Goal: Contribute content: Add original content to the website for others to see

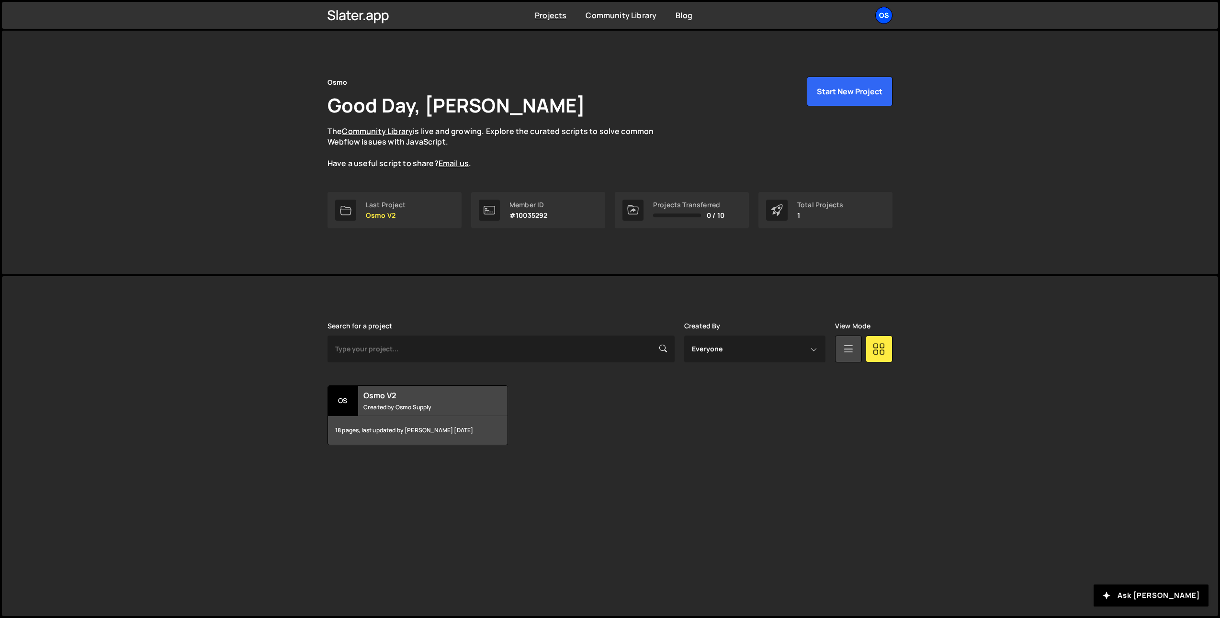
click at [886, 12] on div "Os" at bounding box center [883, 15] width 17 height 17
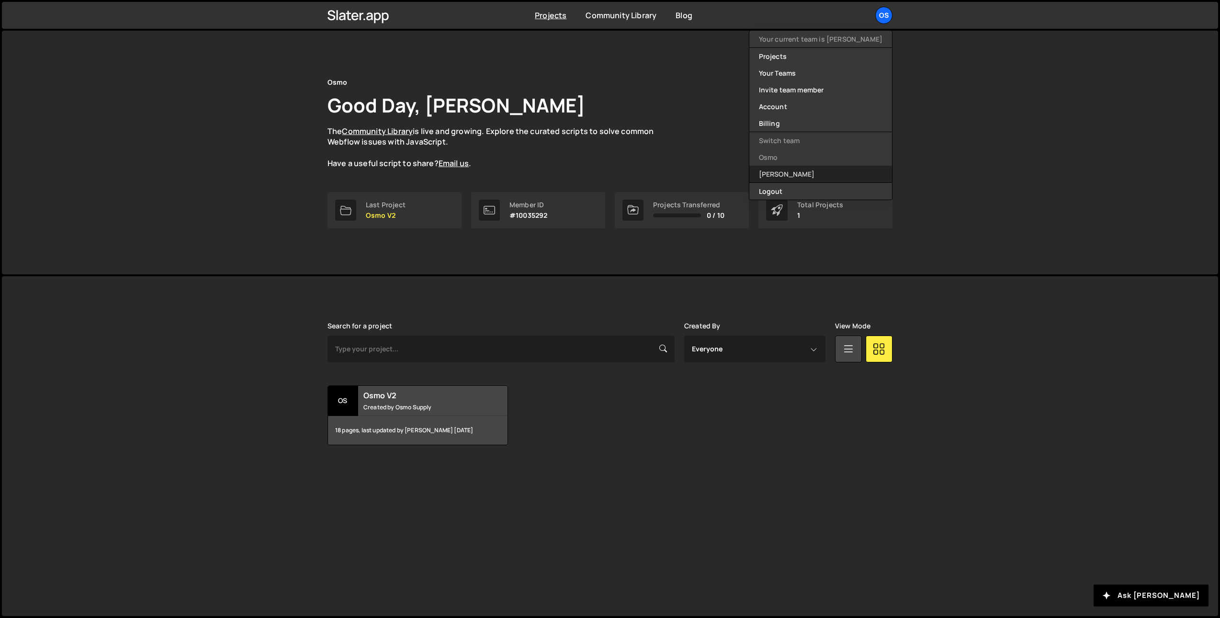
click at [825, 170] on link "[PERSON_NAME]" at bounding box center [820, 174] width 143 height 17
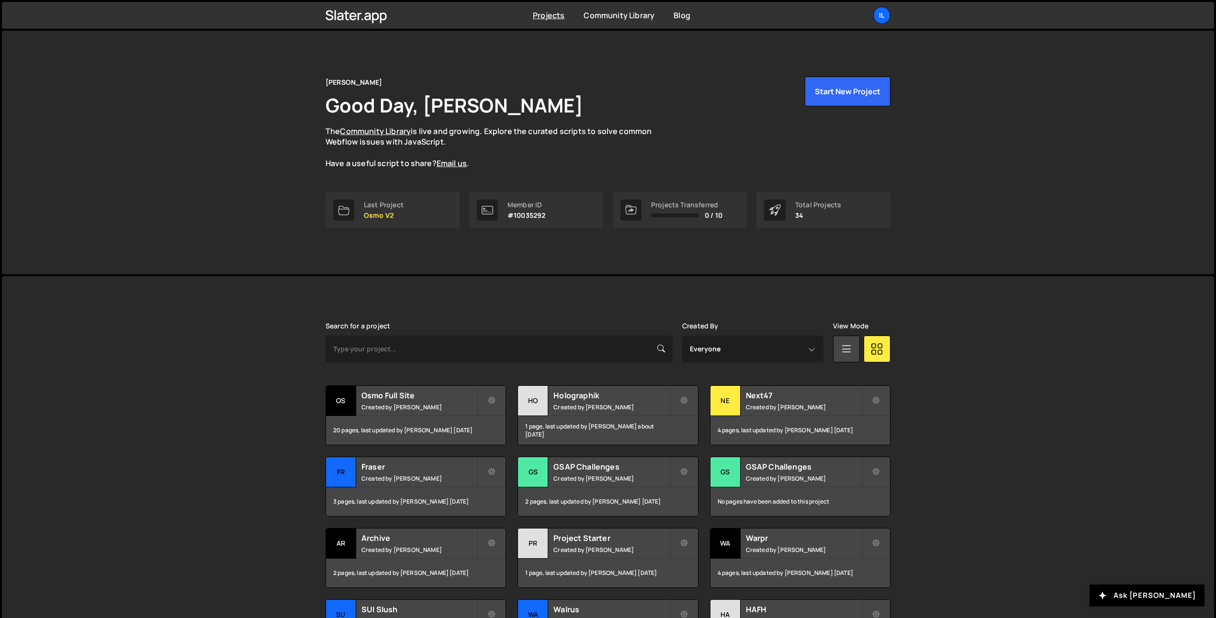
scroll to position [45, 0]
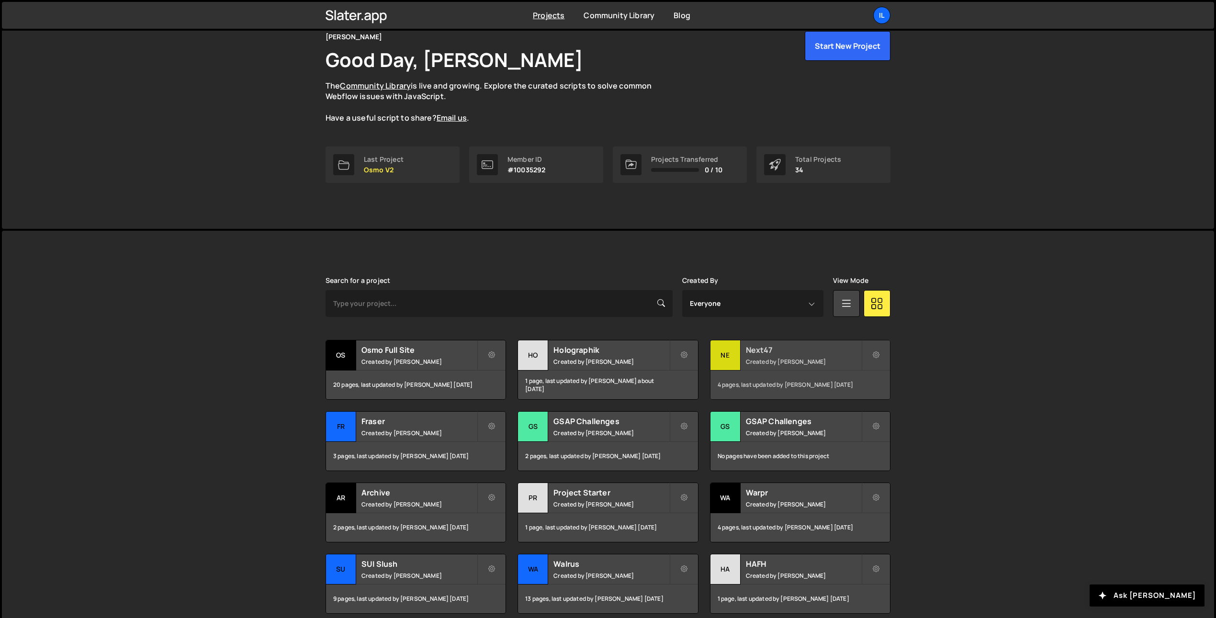
click at [763, 356] on div "Next47 Created by Ilja van Eck" at bounding box center [800, 355] width 180 height 30
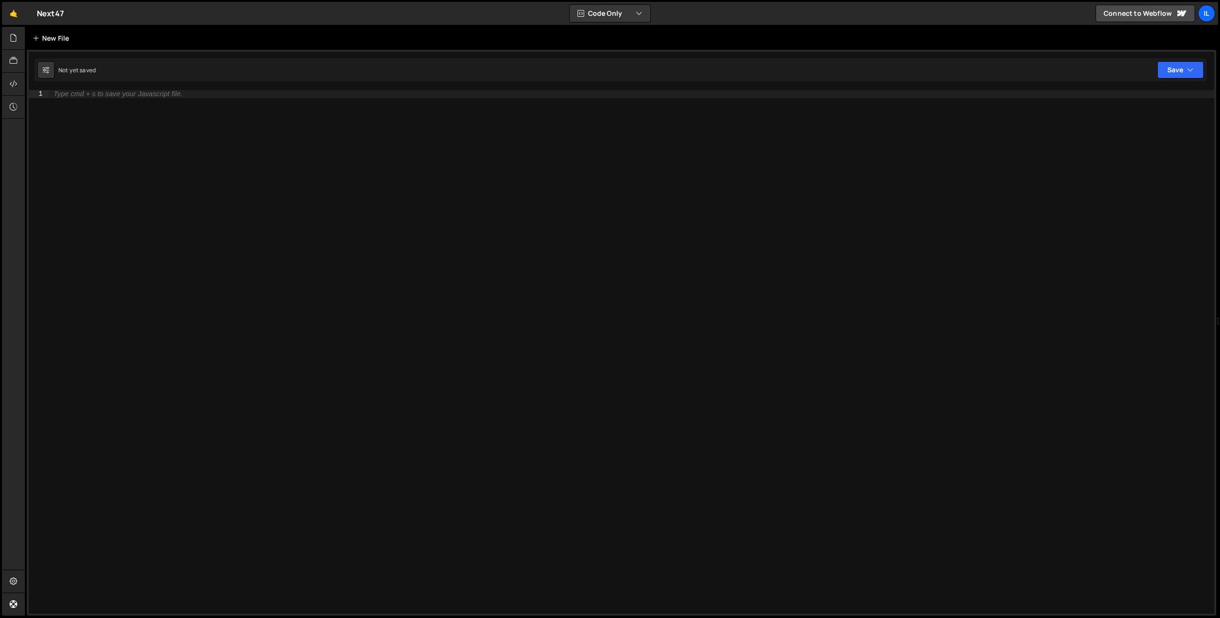
click at [29, 37] on div "New File" at bounding box center [55, 38] width 57 height 23
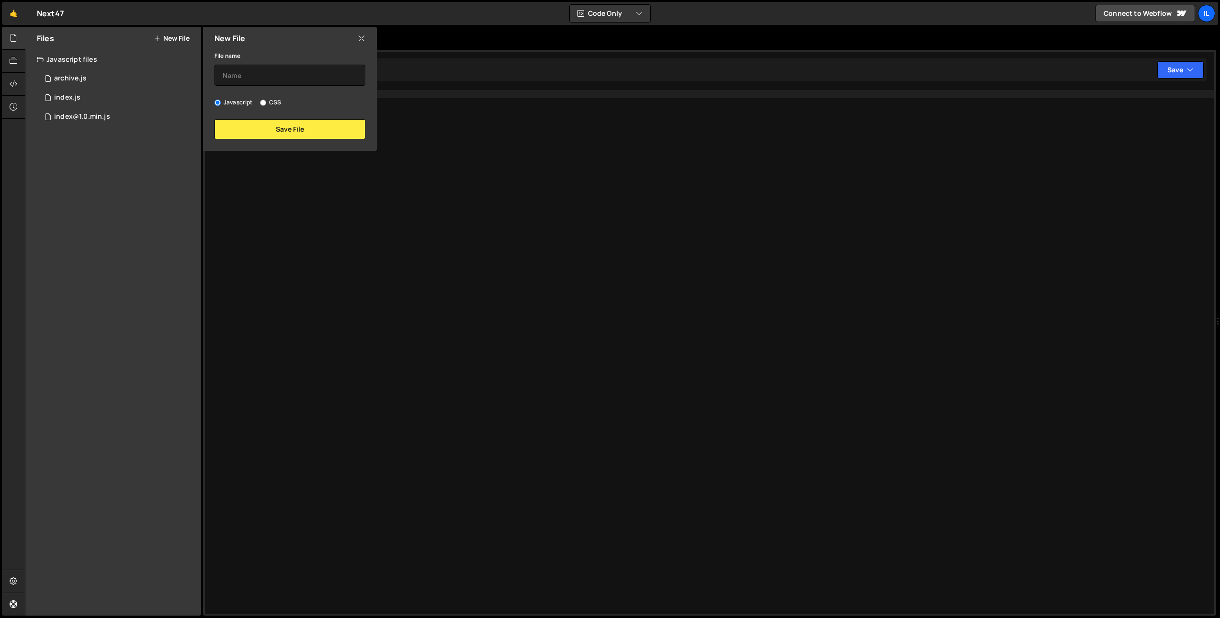
click at [15, 39] on icon at bounding box center [14, 38] width 8 height 11
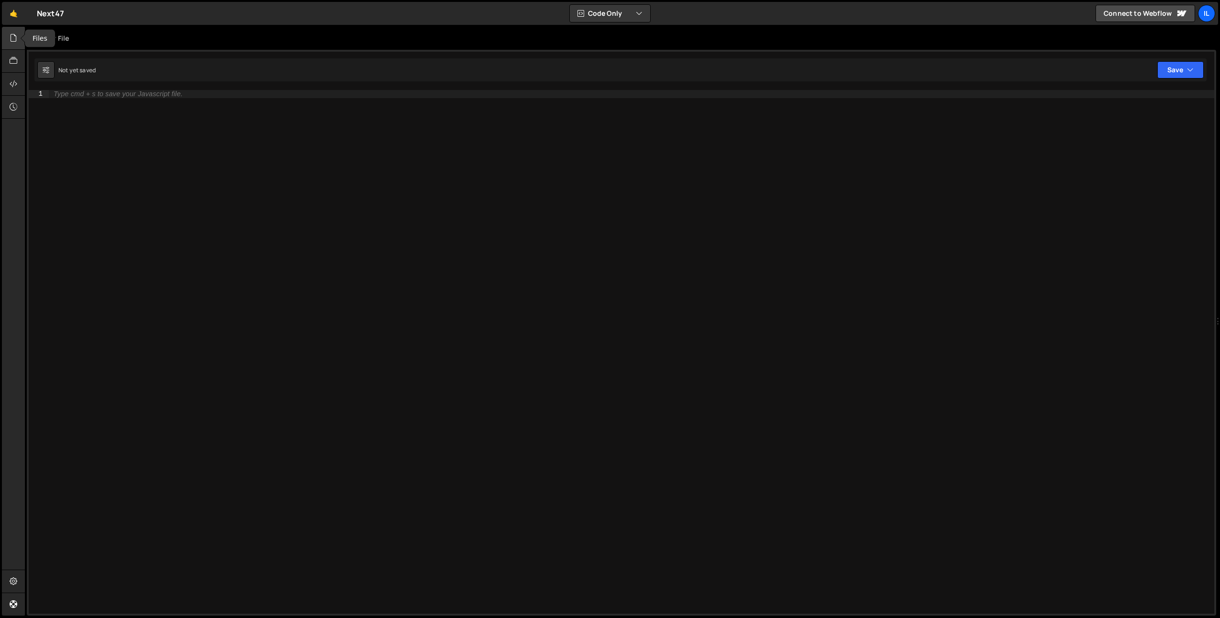
click at [20, 44] on div at bounding box center [13, 38] width 23 height 23
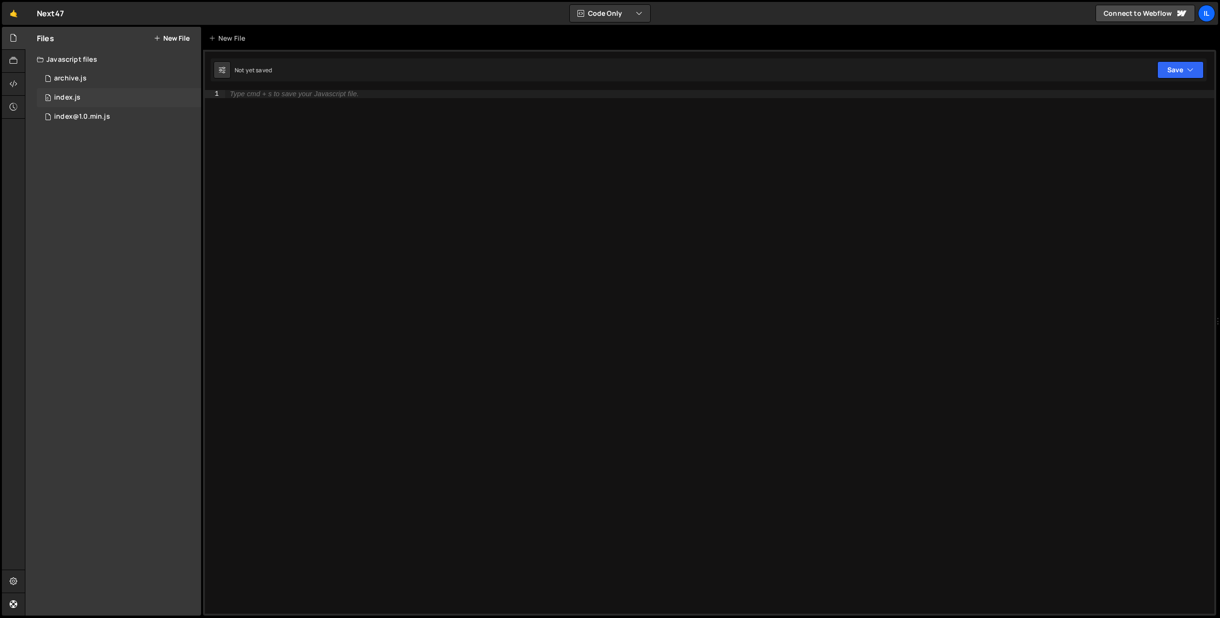
click at [56, 95] on div "index.js" at bounding box center [67, 97] width 26 height 9
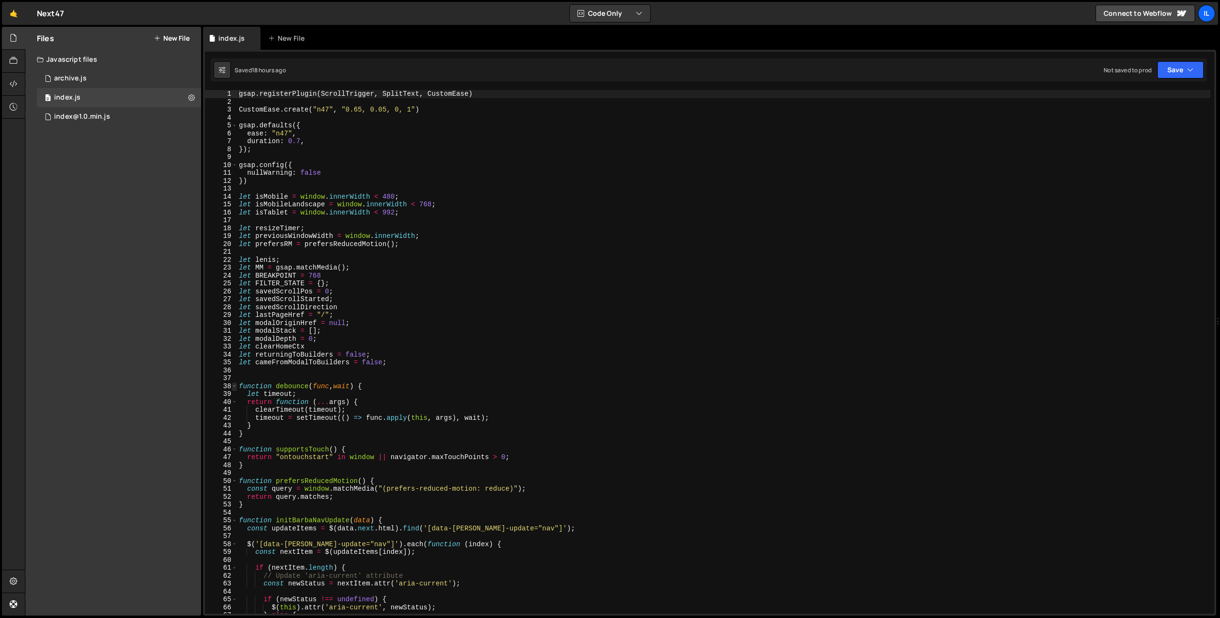
type textarea "gsap.registerPlugin(ScrollTrigger, SplitText, CustomEase)"
click at [232, 383] on span at bounding box center [234, 387] width 5 height 8
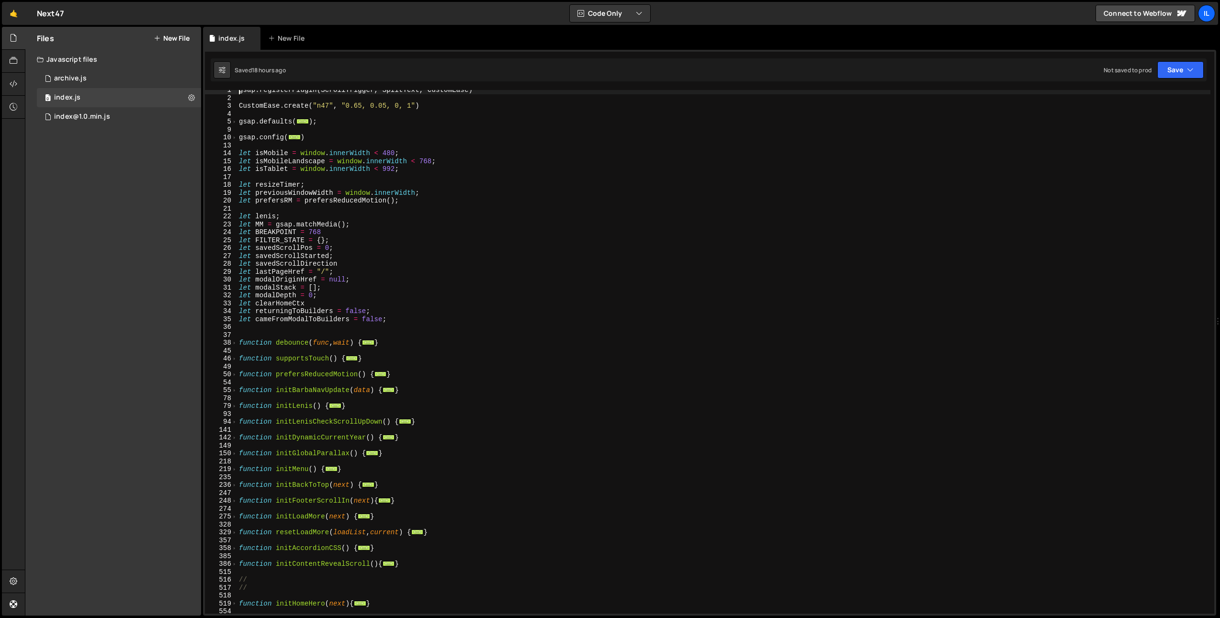
scroll to position [122, 0]
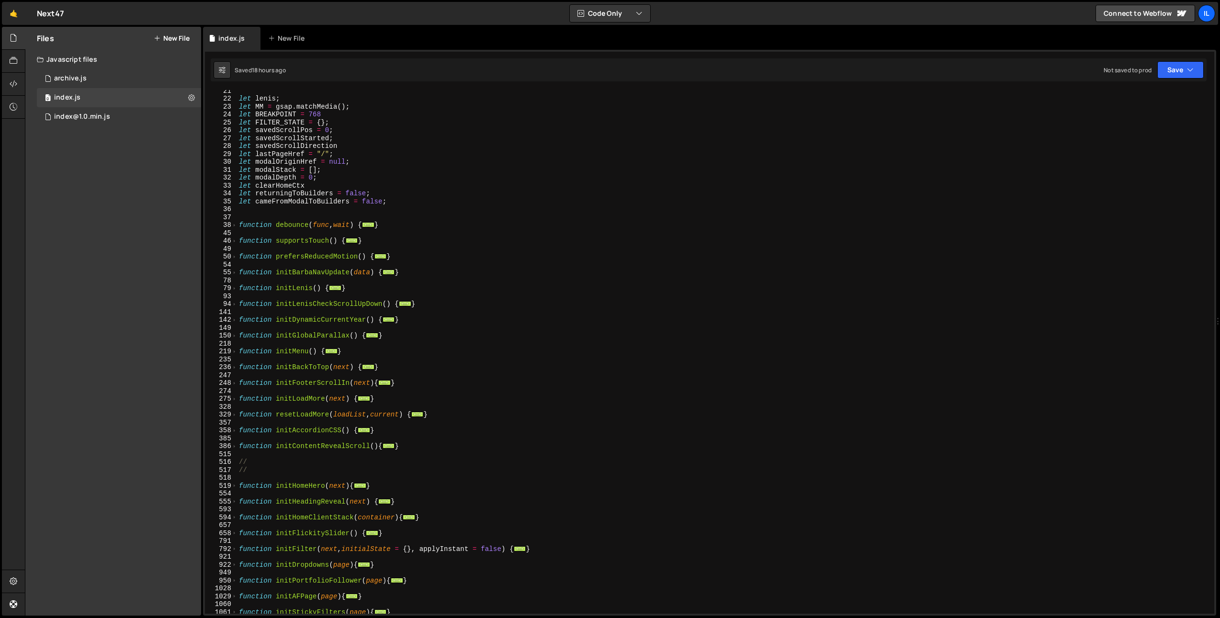
click at [417, 451] on div "let [PERSON_NAME] ; let MM = gsap . matchMedia ( ) ; let BREAKPOINT = 768 let F…" at bounding box center [723, 357] width 973 height 540
click at [416, 448] on div "let [PERSON_NAME] ; let MM = gsap . matchMedia ( ) ; let BREAKPOINT = 768 let F…" at bounding box center [723, 357] width 973 height 540
type textarea "}"
paste textarea "});"
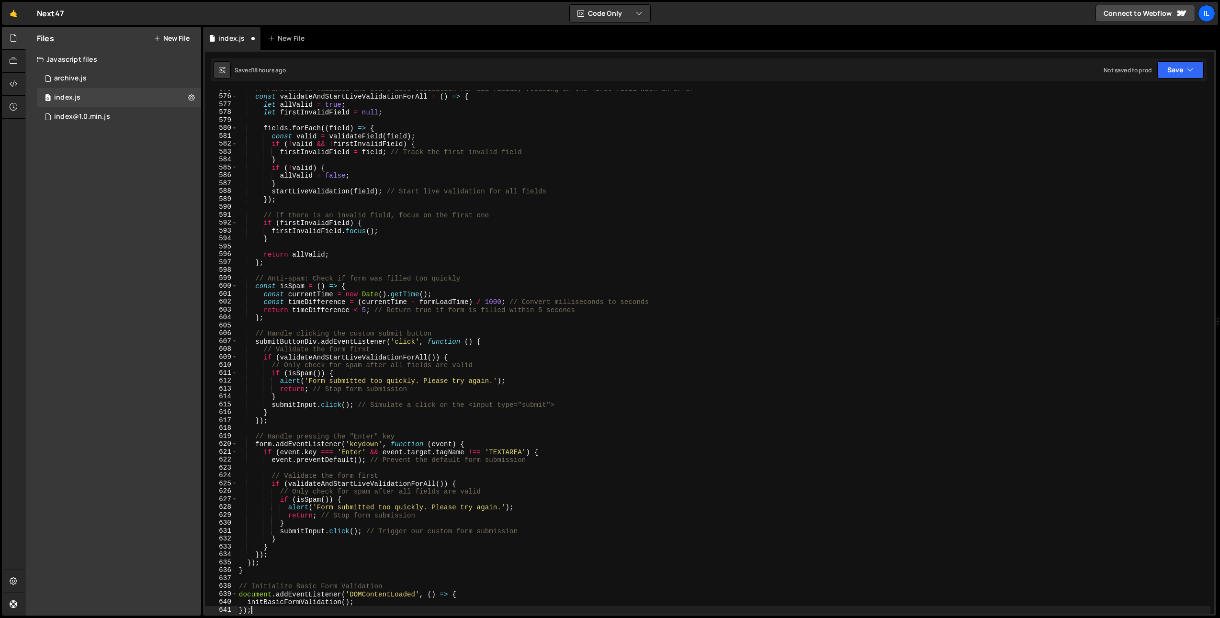
scroll to position [969, 0]
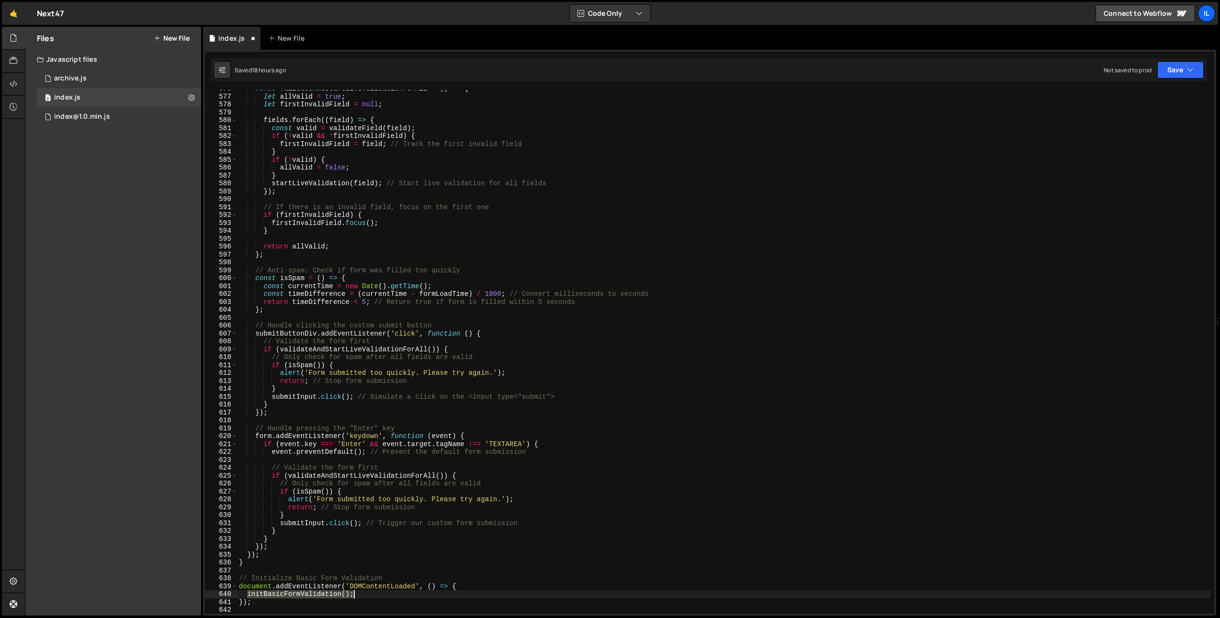
drag, startPoint x: 247, startPoint y: 595, endPoint x: 362, endPoint y: 592, distance: 114.9
click at [361, 592] on div "const validateAndStartLiveValidationForAll = ( ) => { let allValid = true ; let…" at bounding box center [723, 355] width 973 height 540
type textarea "initBasicFormValidation();"
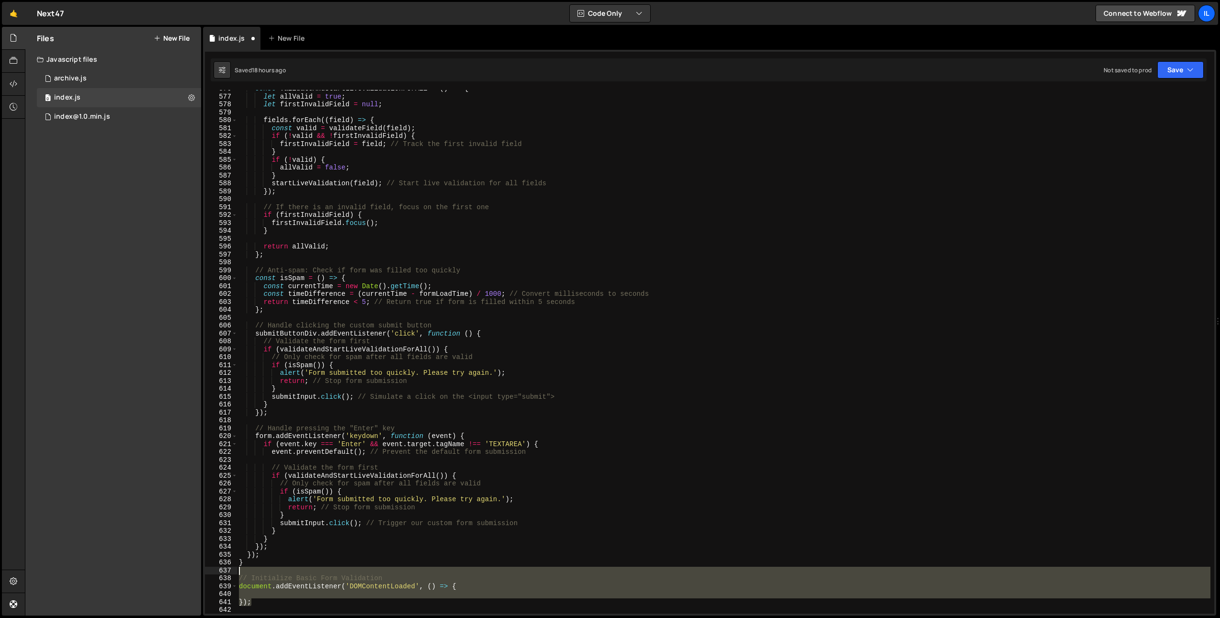
drag, startPoint x: 267, startPoint y: 603, endPoint x: 215, endPoint y: 575, distance: 58.5
click at [215, 575] on div "576 577 578 579 580 581 582 583 584 585 586 587 588 589 590 591 592 593 594 595…" at bounding box center [709, 352] width 1009 height 524
type textarea "// Initialize Basic Form Validation document.addEventListener('DOMContentLoaded…"
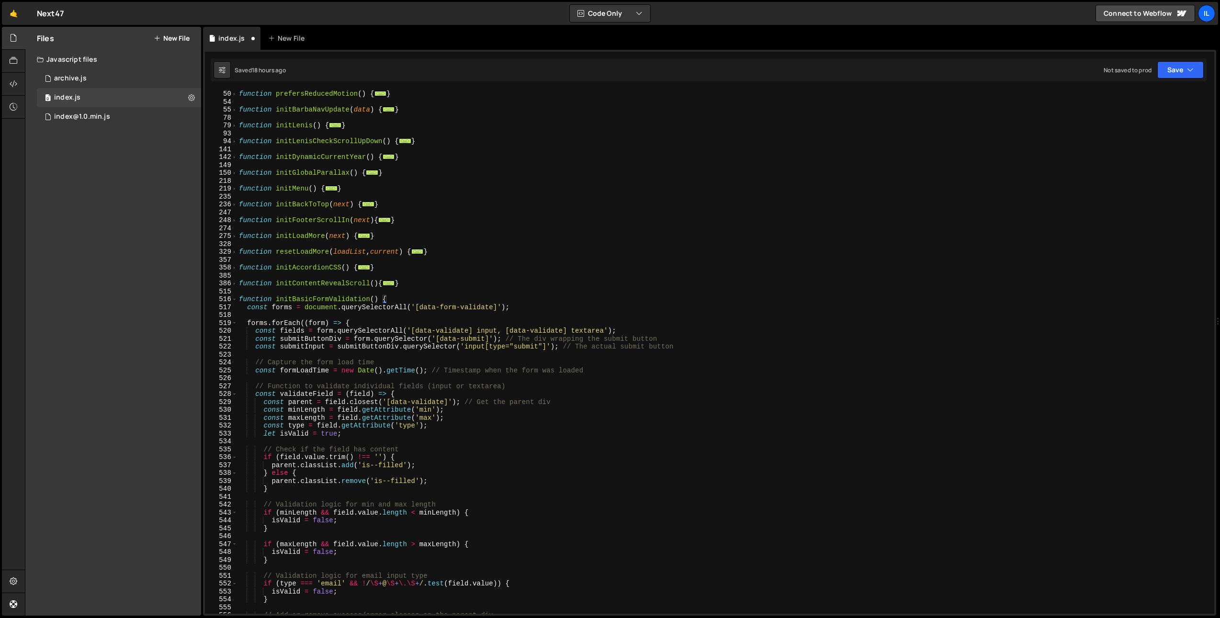
scroll to position [196, 0]
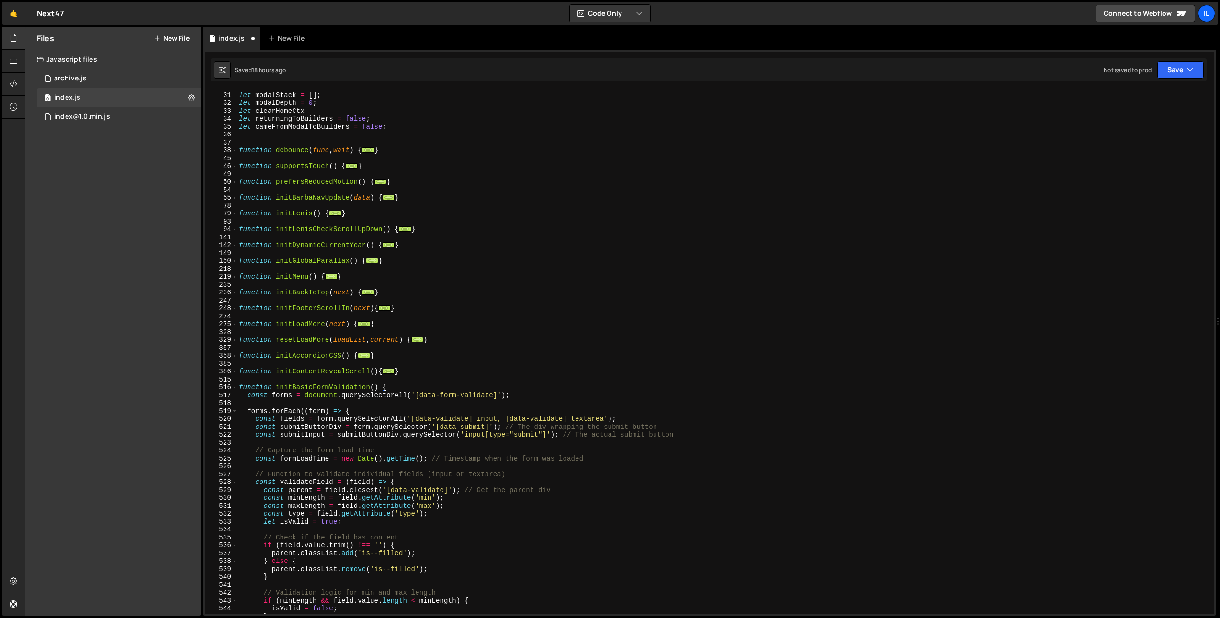
click at [230, 387] on div "516" at bounding box center [221, 387] width 33 height 8
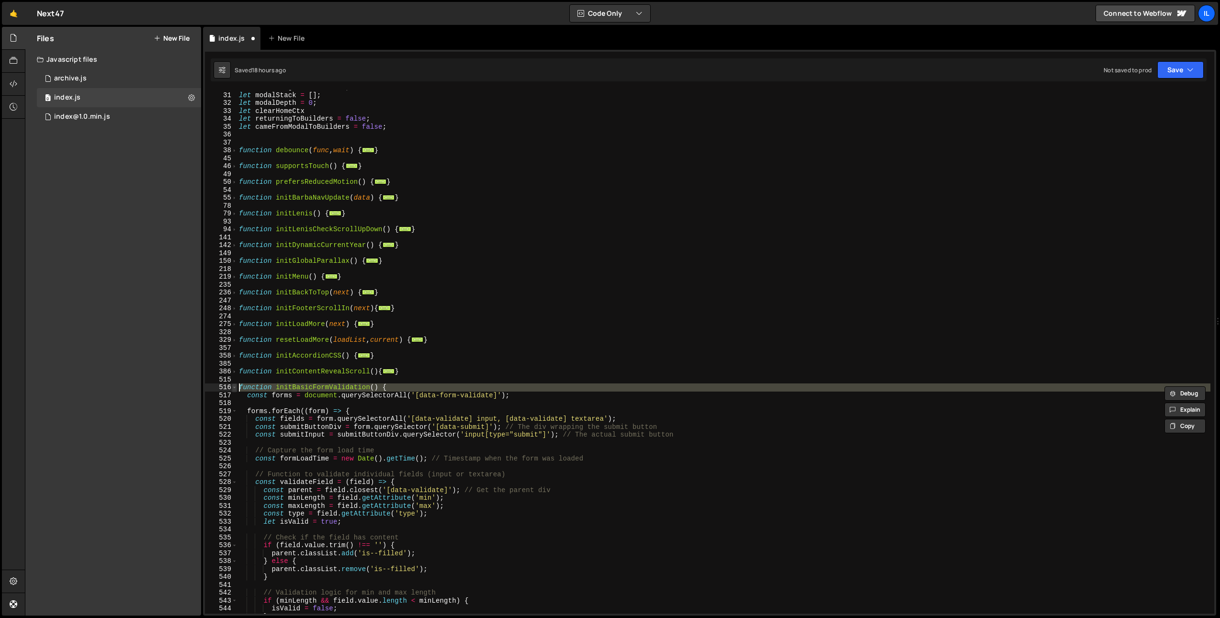
type textarea "function initBasicFormValidation() { const forms = document.querySelectorAll('[…"
click at [232, 386] on span at bounding box center [234, 387] width 5 height 8
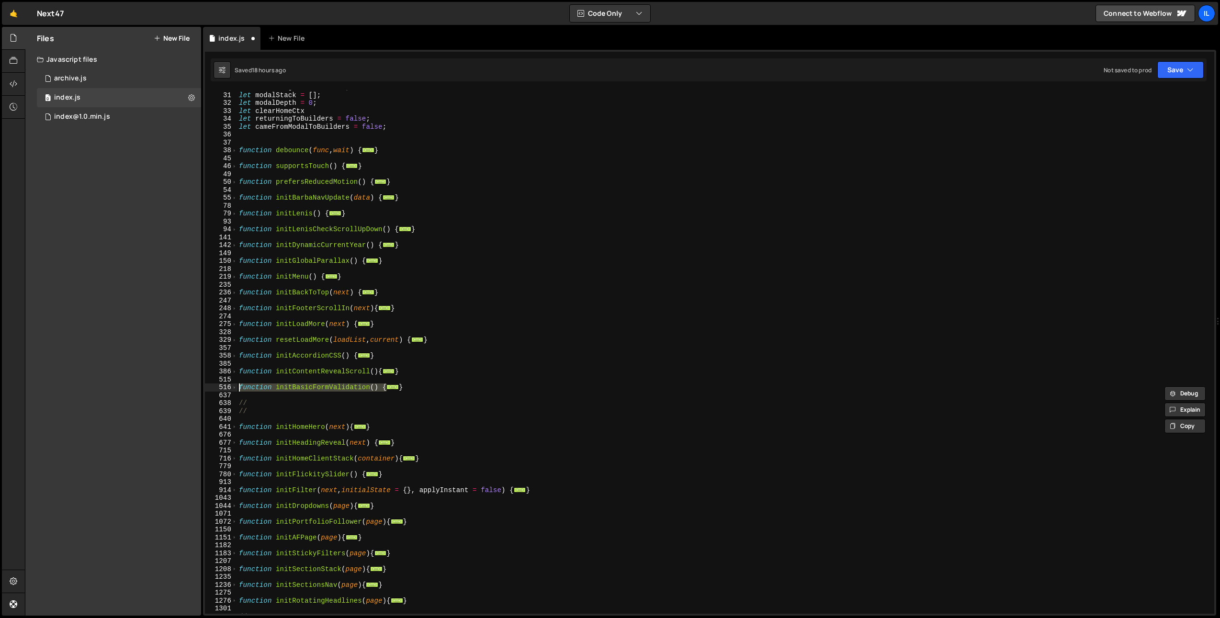
scroll to position [279, 0]
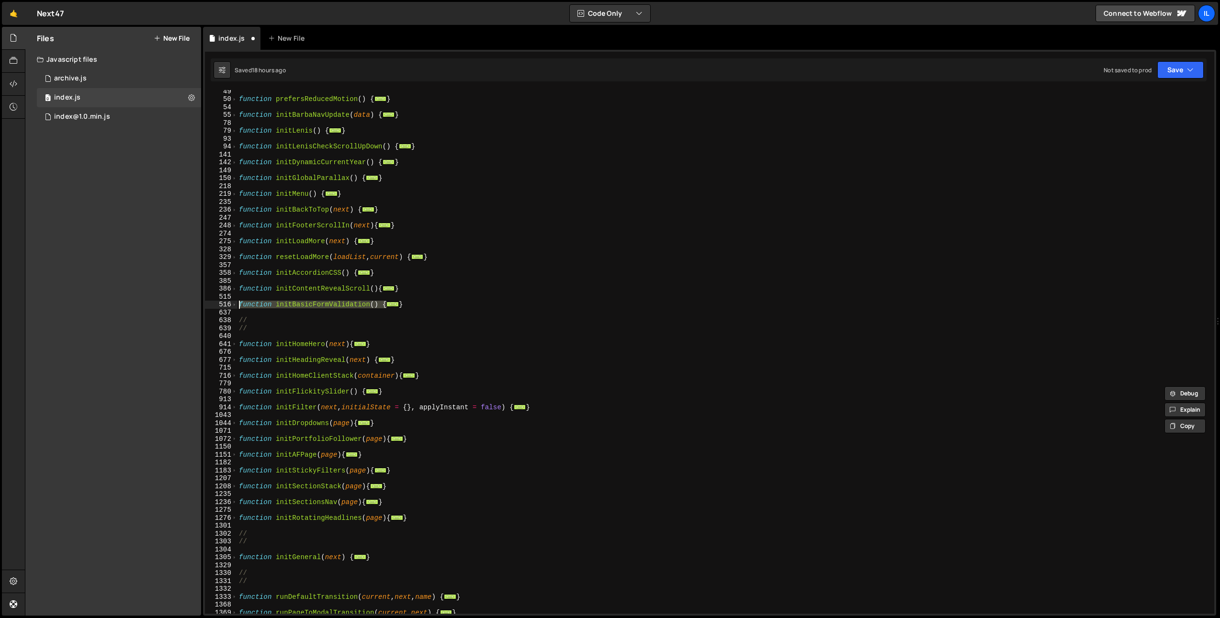
click at [272, 398] on div "function prefersReducedMotion ( ) { ... } function initBarbaNavUpdate ( data ) …" at bounding box center [723, 357] width 973 height 540
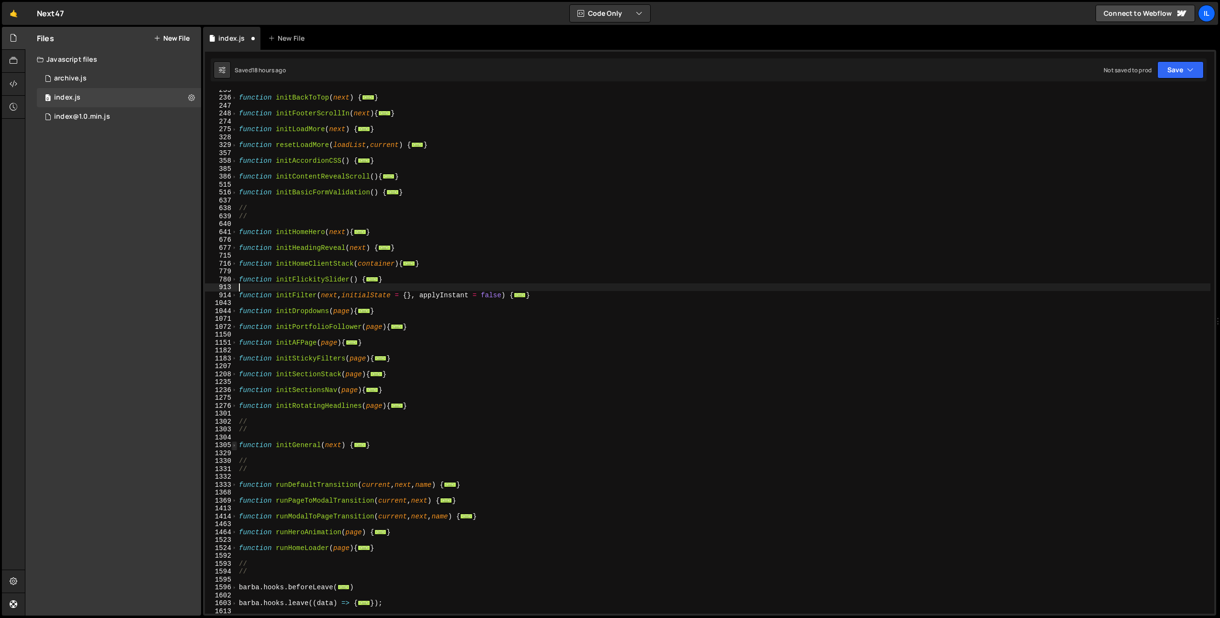
click at [236, 445] on span at bounding box center [234, 445] width 5 height 8
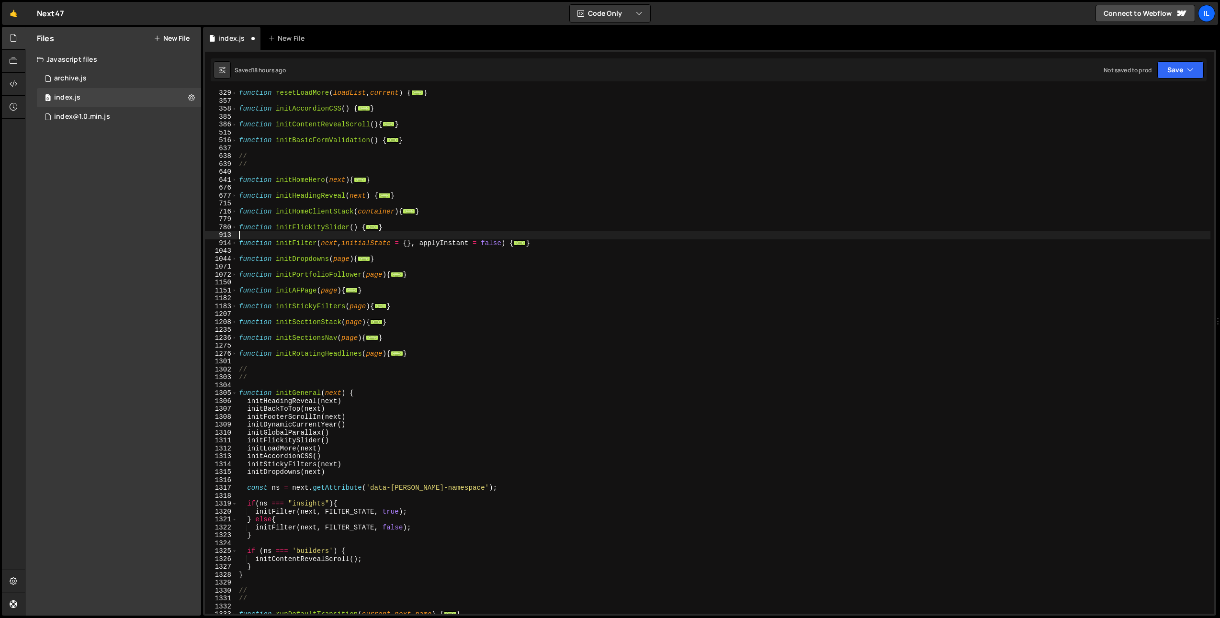
scroll to position [443, 0]
click at [353, 476] on div "function resetLoadMore ( loadList , current ) { ... } function initAccordionCSS…" at bounding box center [723, 359] width 973 height 540
type textarea "initDropdowns(next)"
paste textarea "initBasicFormValidation();"
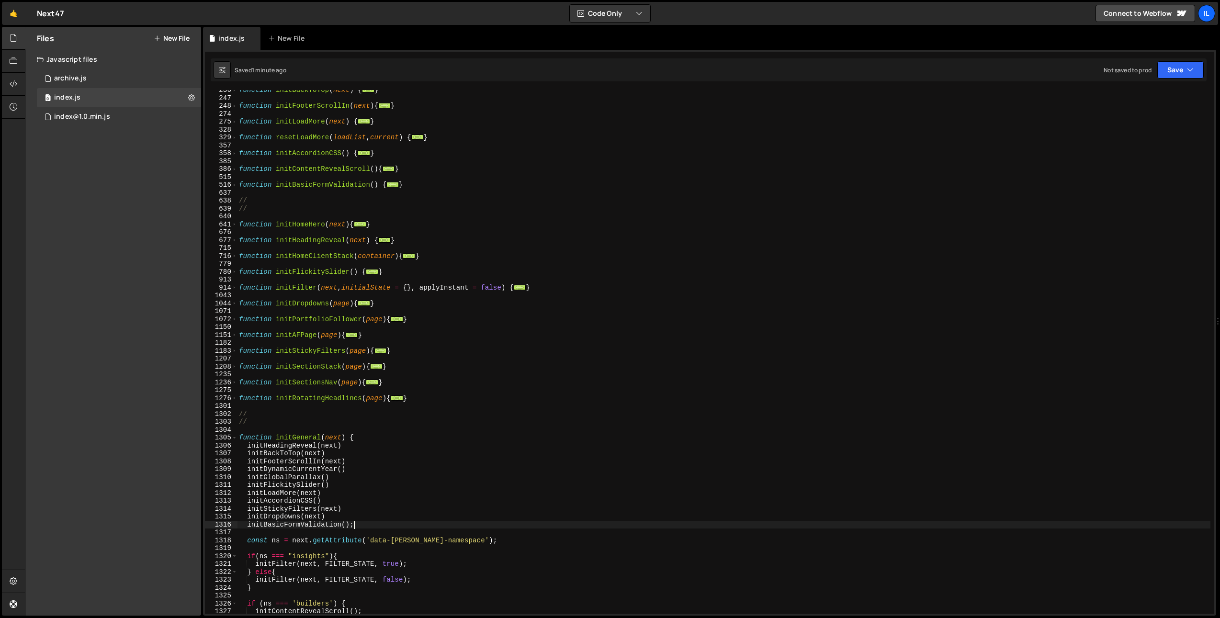
scroll to position [369, 0]
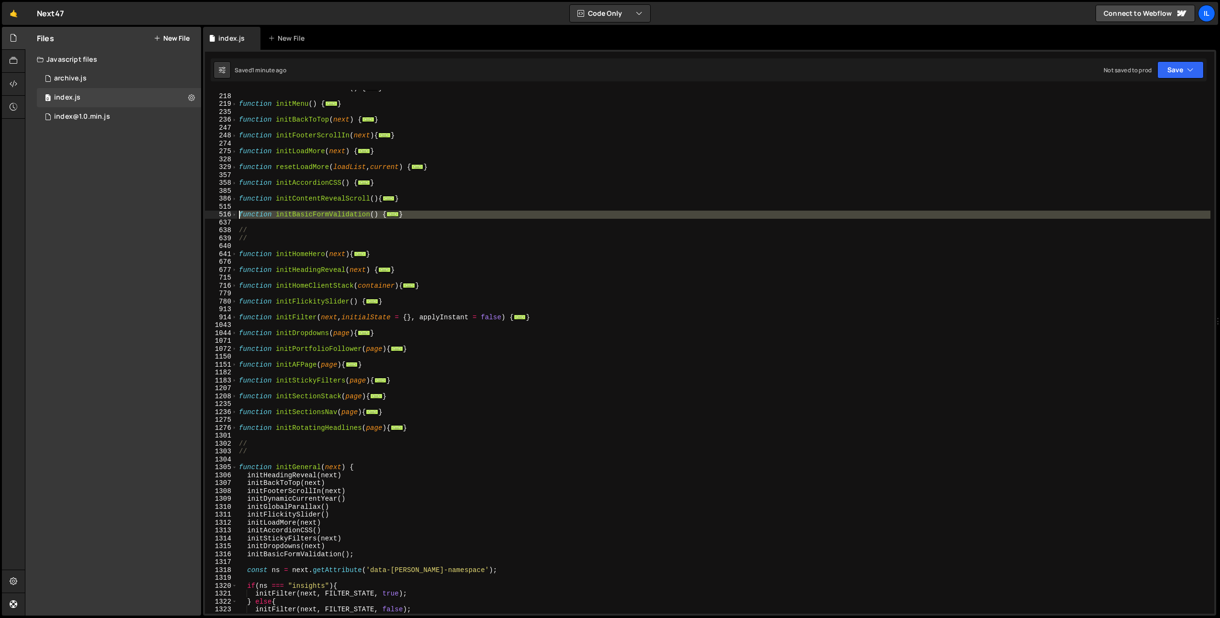
drag, startPoint x: 243, startPoint y: 220, endPoint x: 238, endPoint y: 214, distance: 7.9
click at [238, 214] on div "function initGlobalParallax ( ) { ... } function initMenu ( ) { ... } function …" at bounding box center [723, 354] width 973 height 540
paste textarea "}"
type textarea "}"
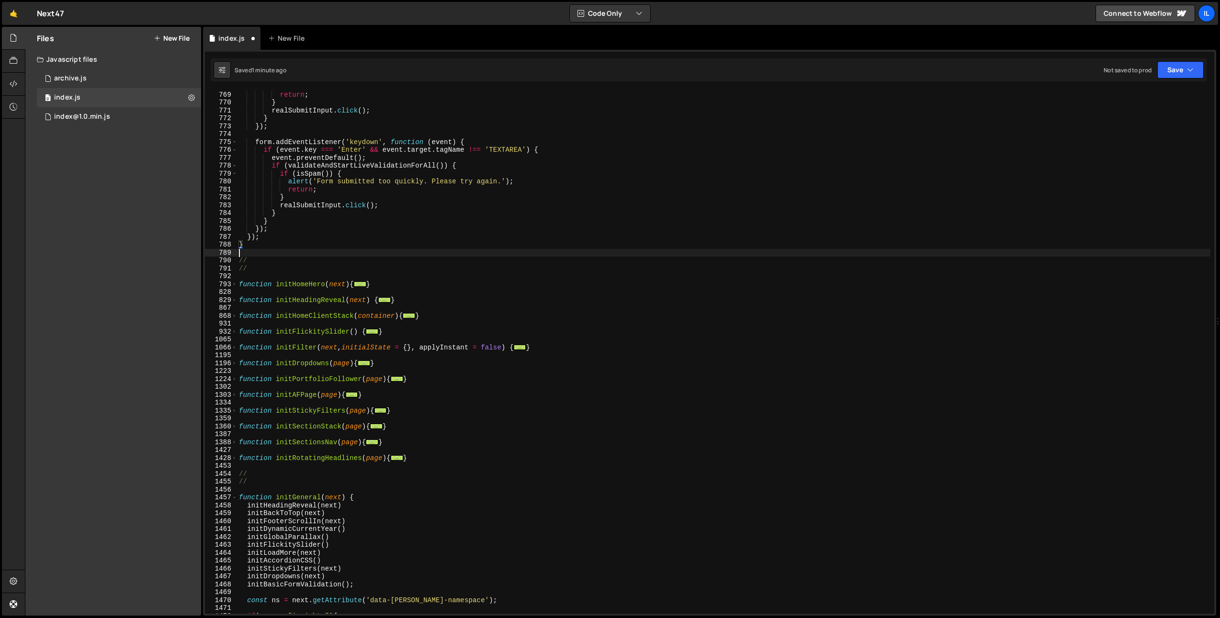
scroll to position [2676, 0]
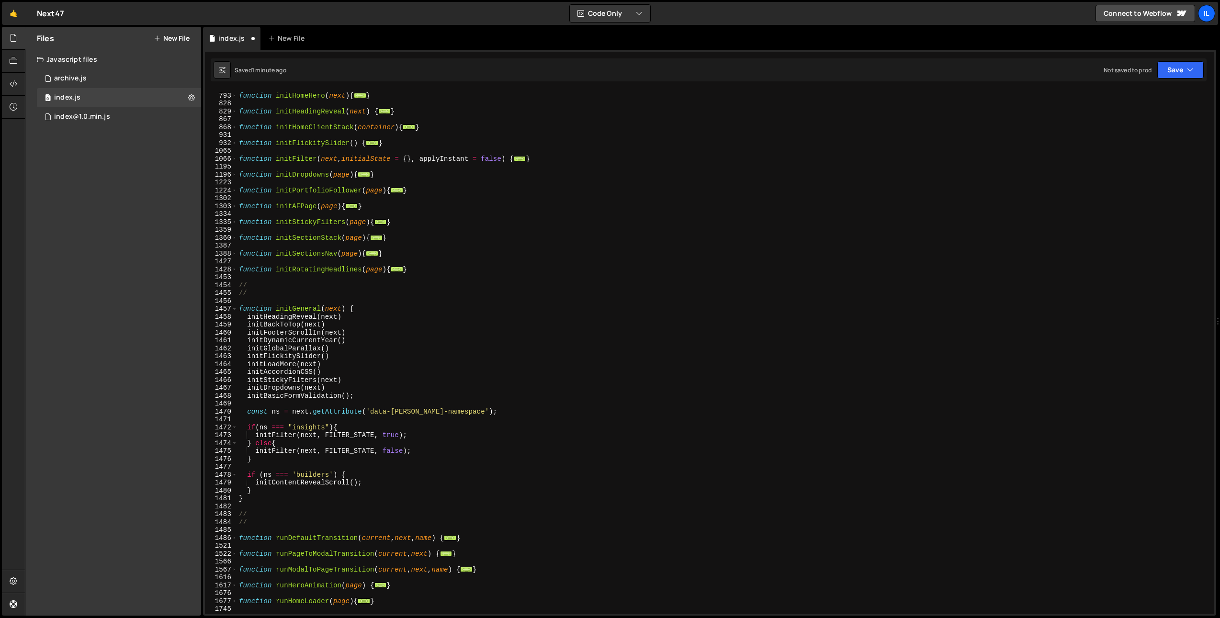
click at [274, 397] on div "function initHomeHero ( next ) { ... } function initHeadingReveal ( next ) { ..…" at bounding box center [723, 354] width 973 height 540
click at [345, 314] on div "function initHomeHero ( next ) { ... } function initHeadingReveal ( next ) { ..…" at bounding box center [723, 354] width 973 height 540
type textarea "initHeadingReveal(next)"
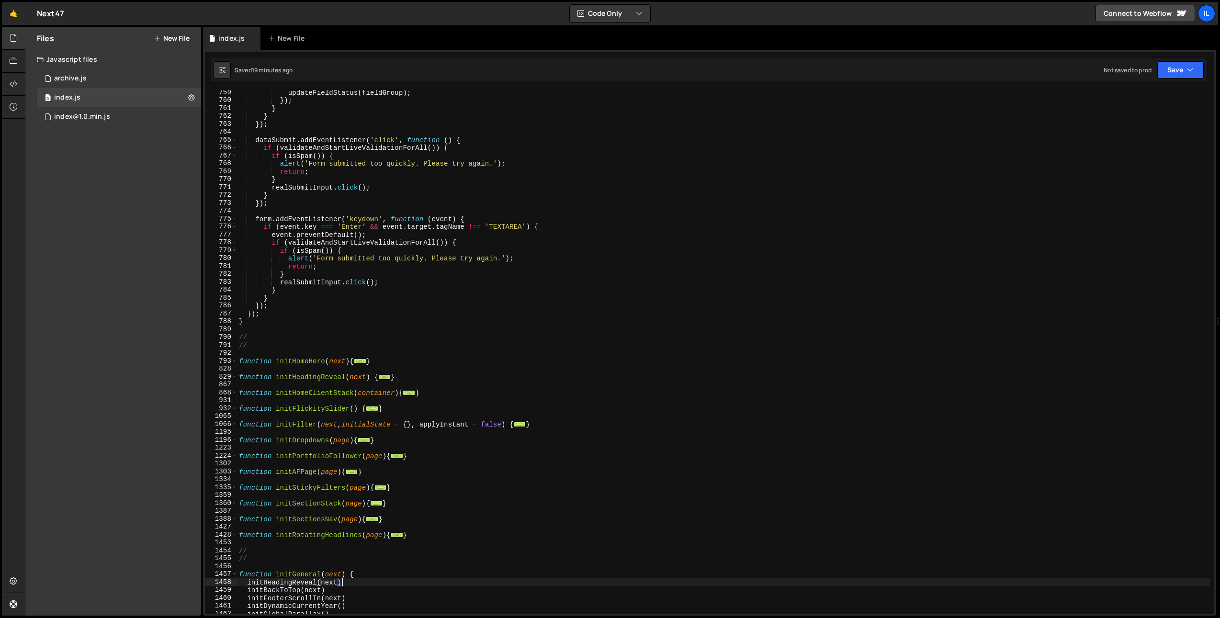
scroll to position [2263, 0]
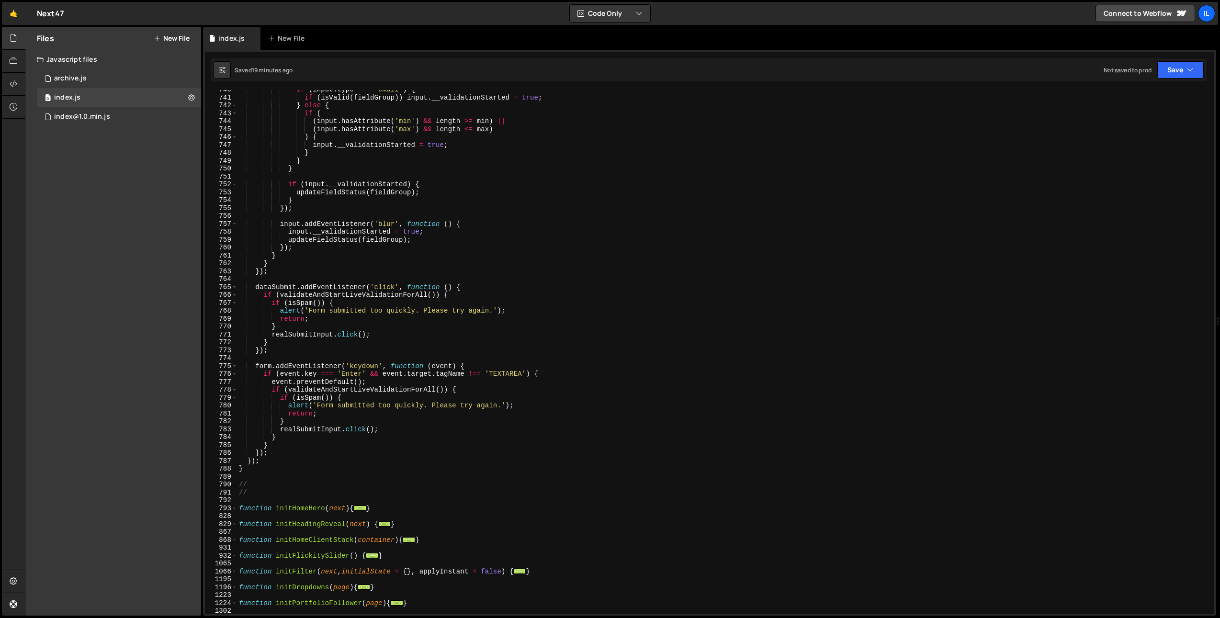
click at [268, 281] on div "if ( input . type === 'email' ) { if ( isValid ( fieldGroup )) input . __valida…" at bounding box center [723, 356] width 973 height 540
click at [270, 285] on div "if ( input . type === 'email' ) { if ( isValid ( fieldGroup )) input . __valida…" at bounding box center [723, 356] width 973 height 540
click at [332, 284] on div "if ( input . type === 'email' ) { if ( isValid ( fieldGroup )) input . __valida…" at bounding box center [723, 356] width 973 height 540
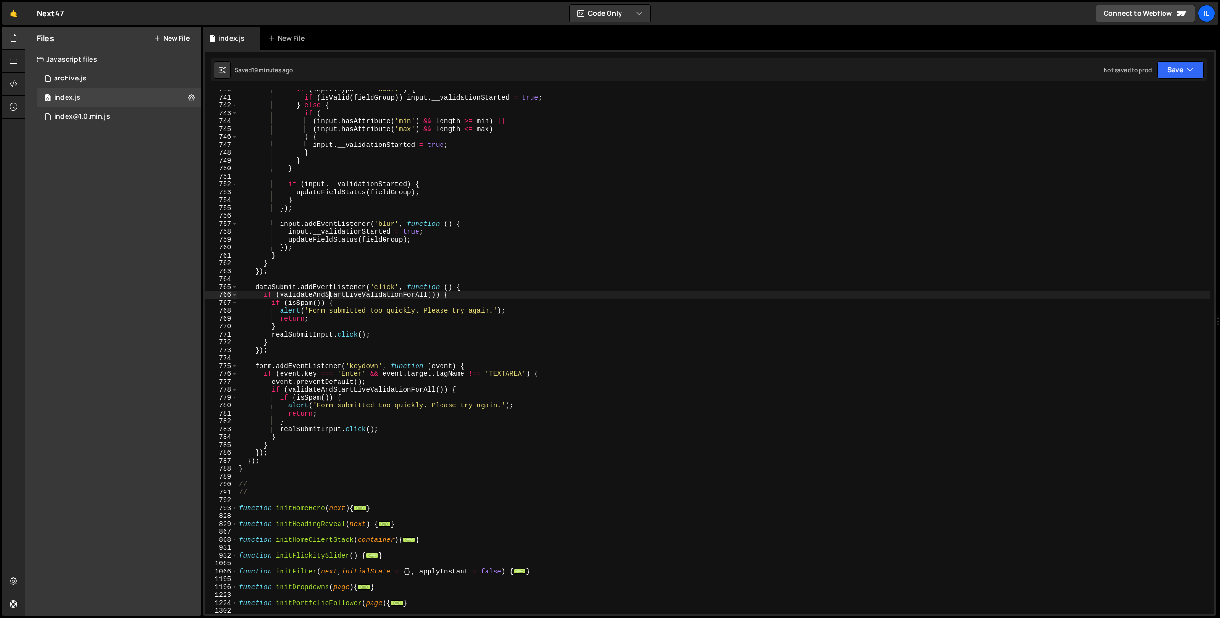
click at [330, 295] on div "if ( input . type === 'email' ) { if ( isValid ( fieldGroup )) input . __valida…" at bounding box center [723, 356] width 973 height 540
click at [355, 307] on div "if ( input . type === 'email' ) { if ( isValid ( fieldGroup )) input . __valida…" at bounding box center [723, 356] width 973 height 540
click at [330, 322] on div "if ( input . type === 'email' ) { if ( isValid ( fieldGroup )) input . __valida…" at bounding box center [723, 356] width 973 height 540
click at [292, 334] on div "if ( input . type === 'email' ) { if ( isValid ( fieldGroup )) input . __valida…" at bounding box center [723, 356] width 973 height 540
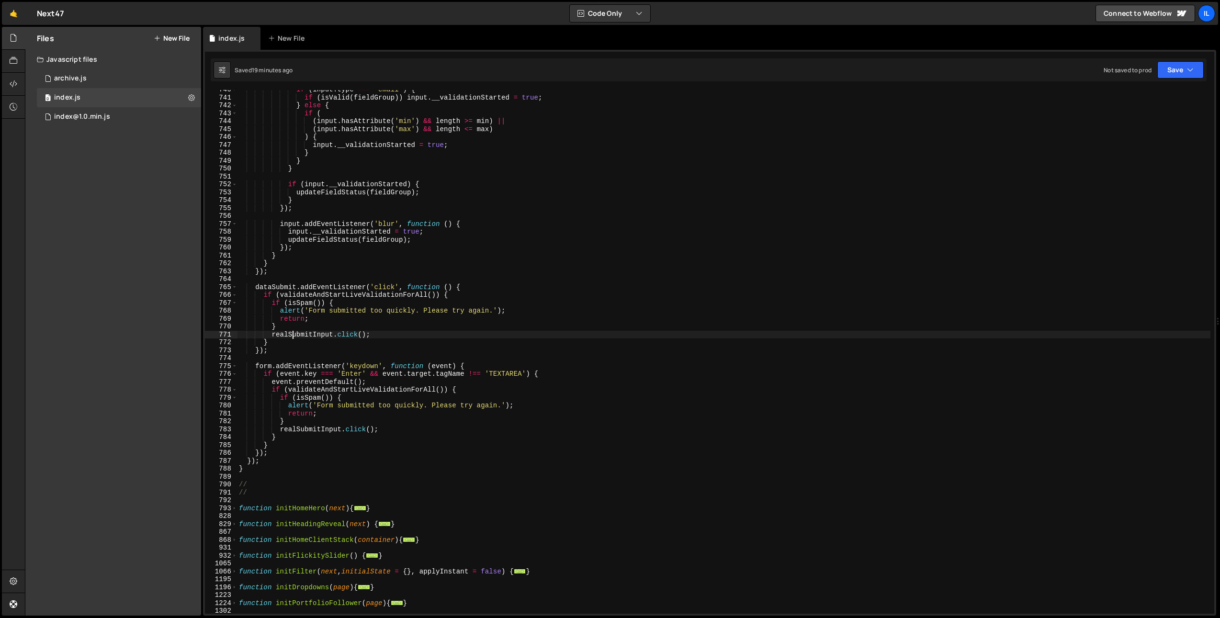
click at [292, 334] on div "if ( input . type === 'email' ) { if ( isValid ( fieldGroup )) input . __valida…" at bounding box center [723, 356] width 973 height 540
click at [363, 469] on div "if ( input . type === 'email' ) { if ( isValid ( fieldGroup )) input . __valida…" at bounding box center [723, 356] width 973 height 540
click at [303, 430] on div "if ( input . type === 'email' ) { if ( isValid ( fieldGroup )) input . __valida…" at bounding box center [723, 356] width 973 height 540
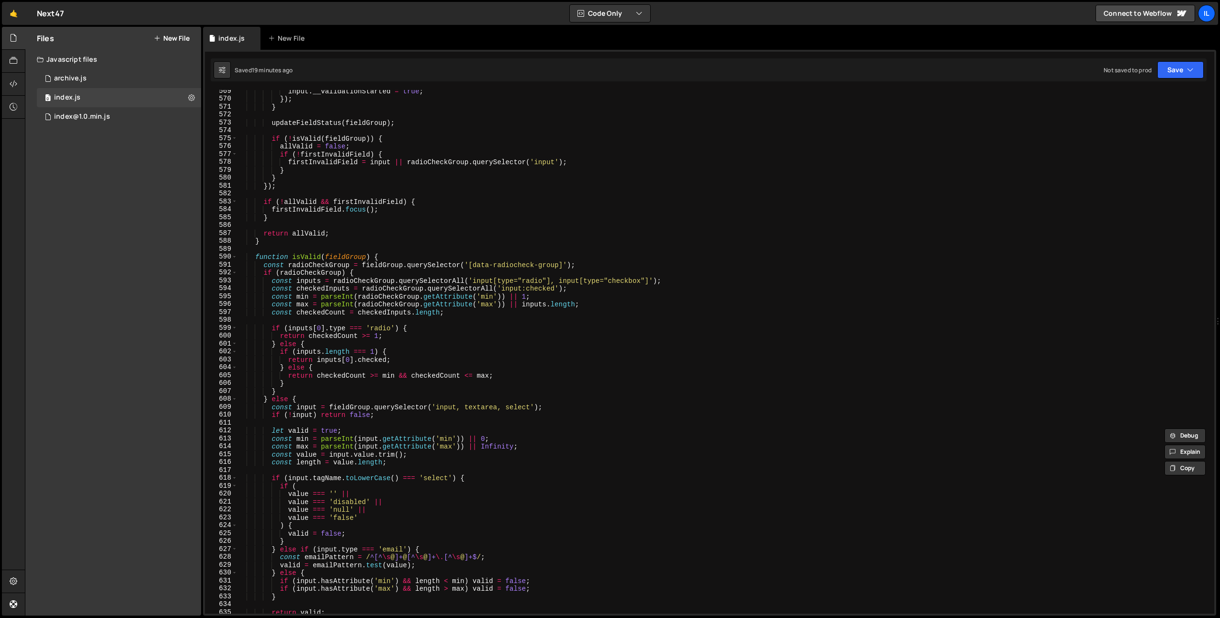
scroll to position [882, 0]
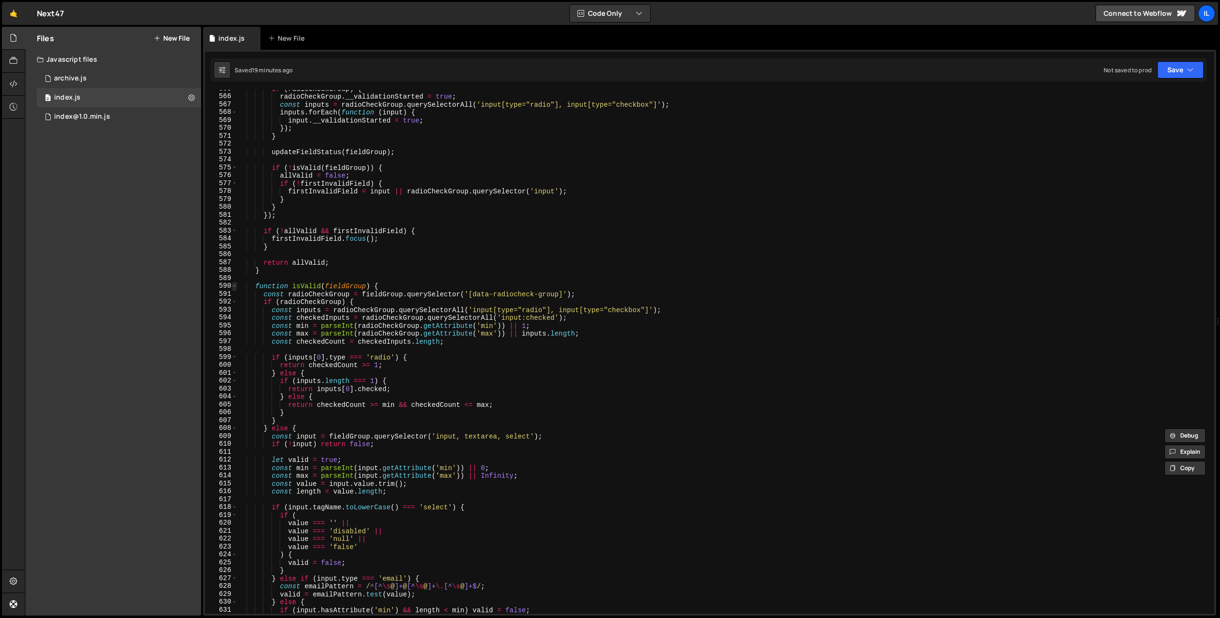
click at [235, 287] on span at bounding box center [234, 286] width 5 height 8
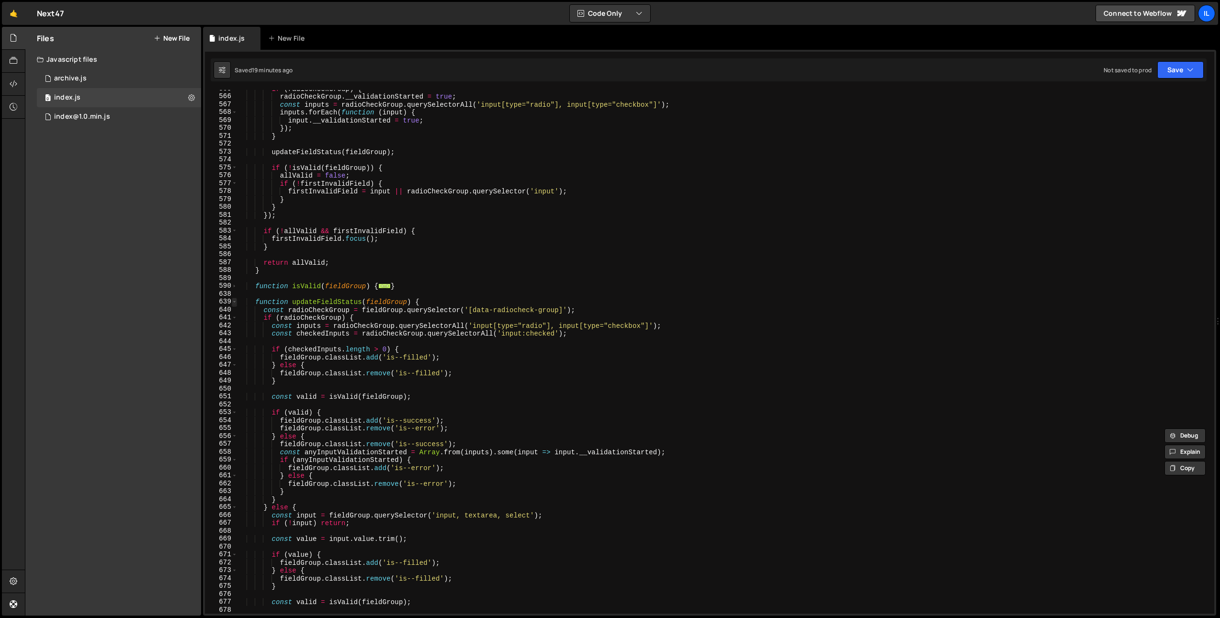
click at [234, 302] on span at bounding box center [234, 302] width 5 height 8
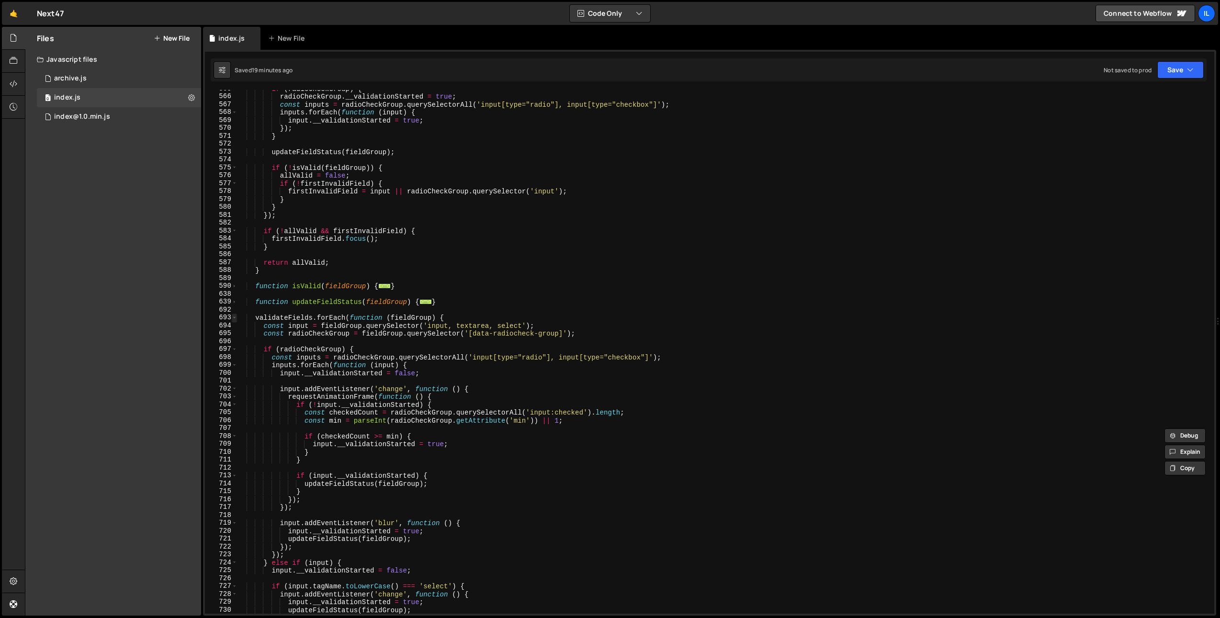
click at [235, 318] on span at bounding box center [234, 318] width 5 height 8
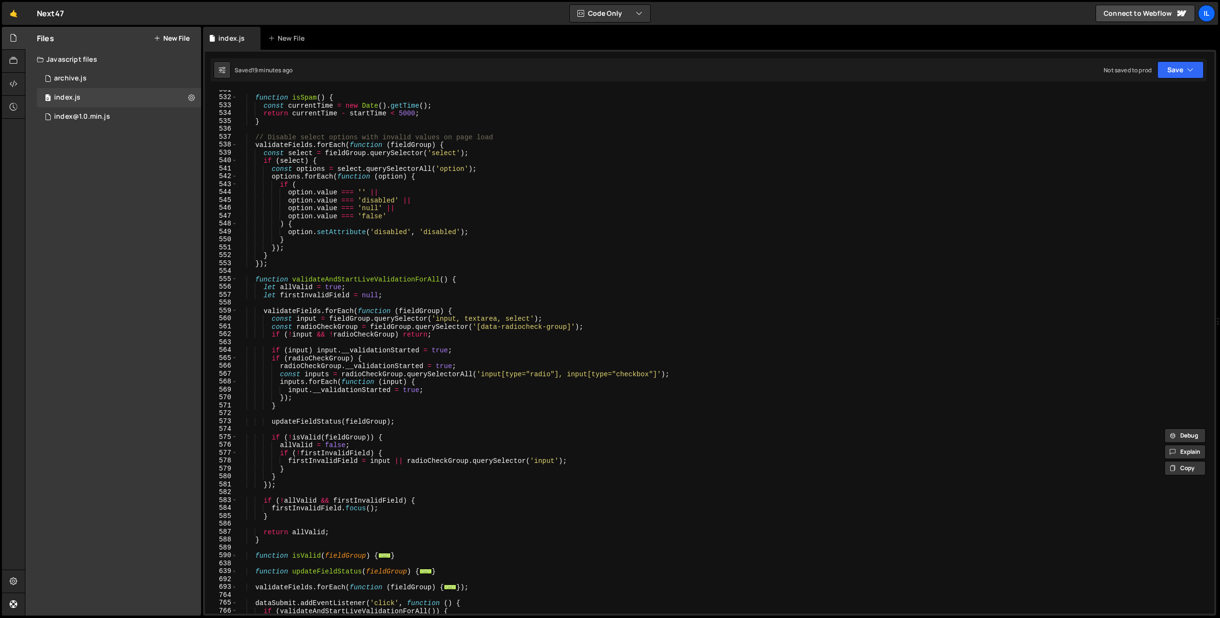
scroll to position [613, 0]
click at [233, 277] on span at bounding box center [234, 279] width 5 height 8
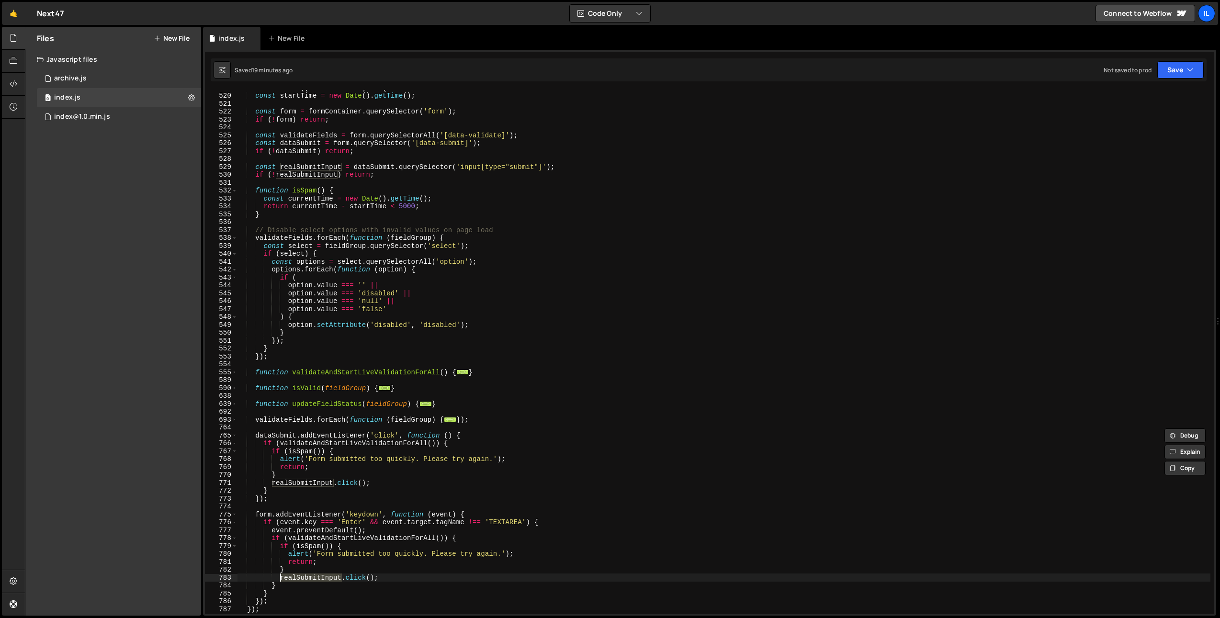
scroll to position [490, 0]
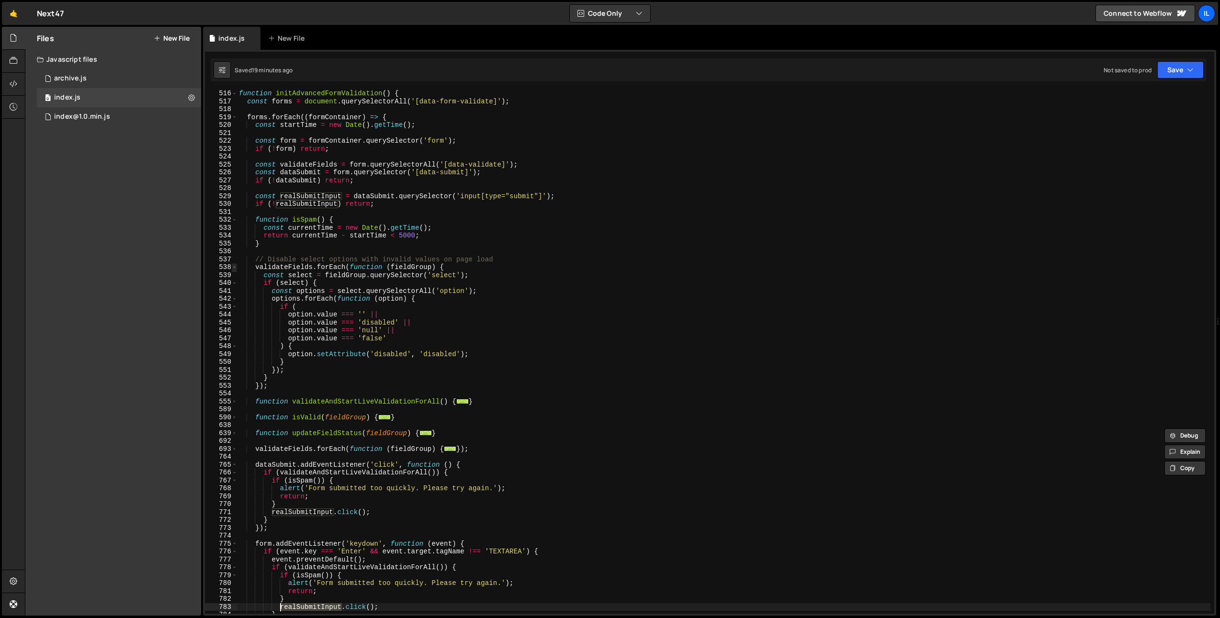
click at [232, 266] on span at bounding box center [234, 267] width 5 height 8
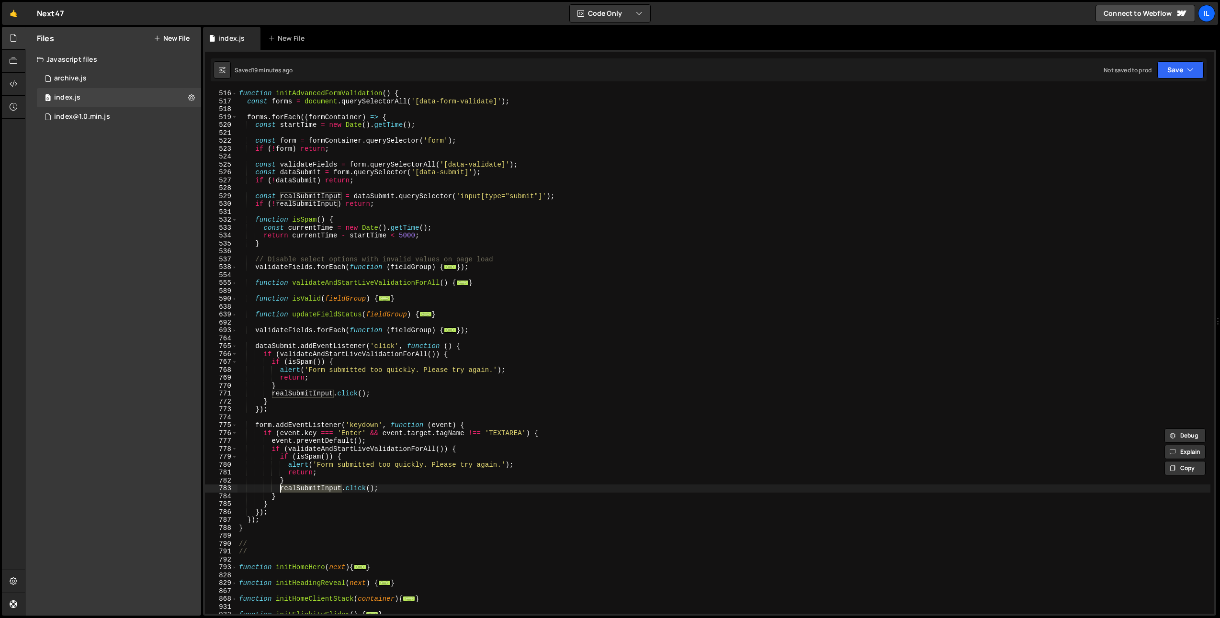
scroll to position [420, 0]
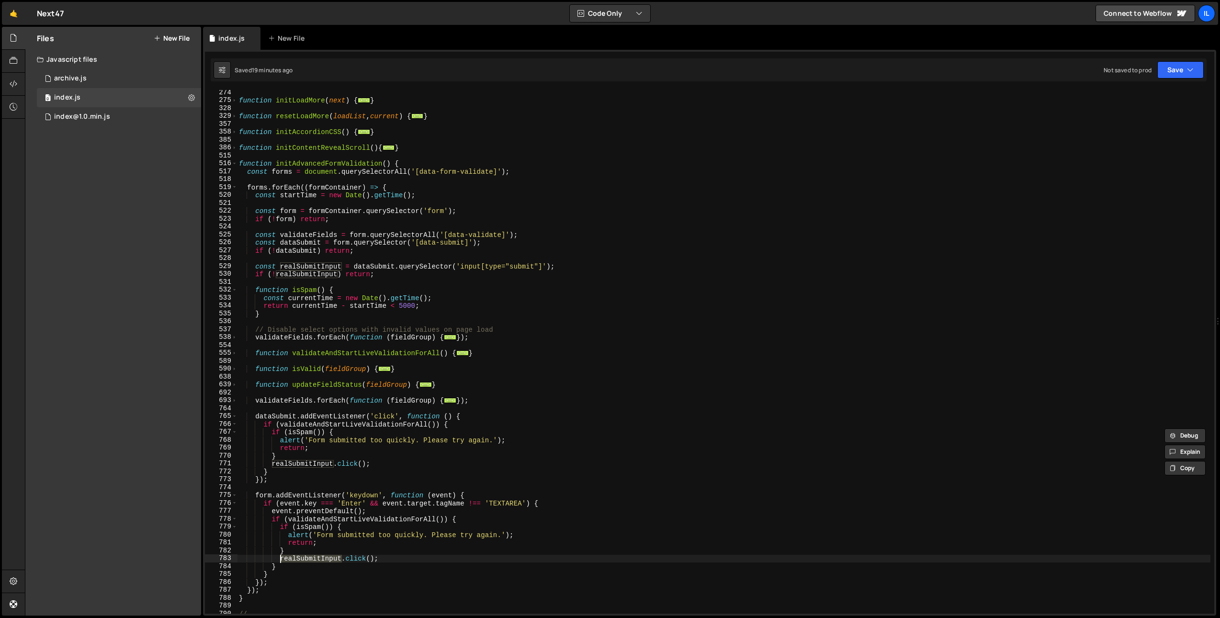
drag, startPoint x: 236, startPoint y: 291, endPoint x: 272, endPoint y: 281, distance: 37.7
click at [236, 291] on span at bounding box center [234, 290] width 5 height 8
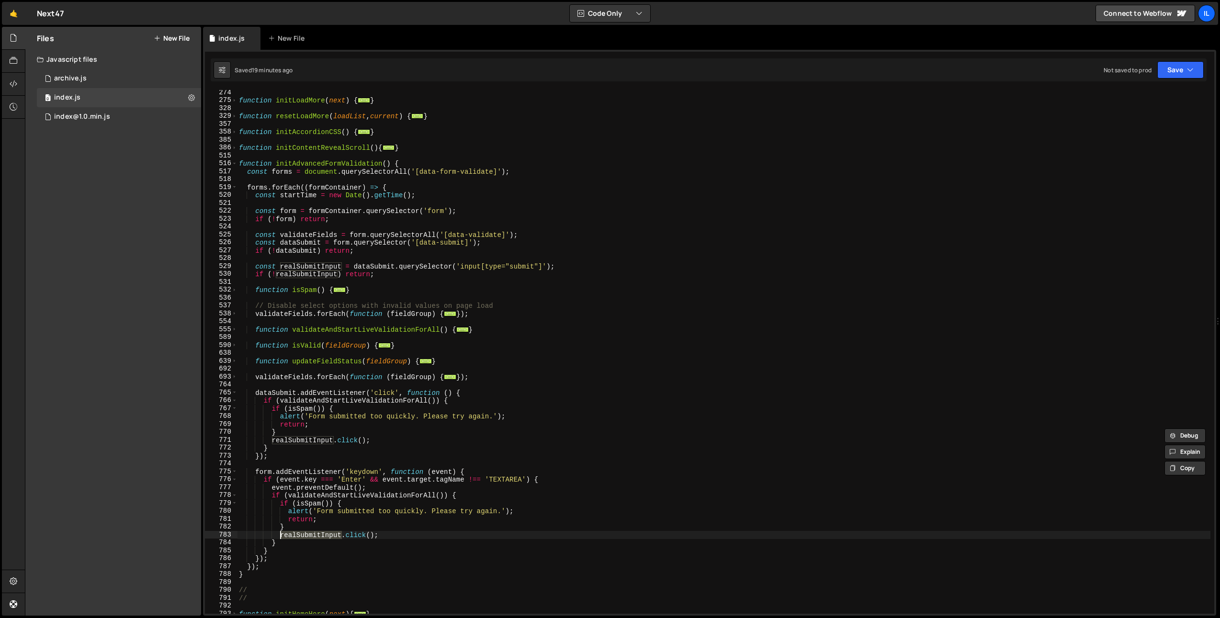
click at [307, 265] on div "function initLoadMore ( next ) { ... } function resetLoadMore ( loadList , curr…" at bounding box center [723, 359] width 973 height 540
click at [307, 266] on div "function initLoadMore ( next ) { ... } function resetLoadMore ( loadList , curr…" at bounding box center [723, 359] width 973 height 540
click at [298, 273] on div "function initLoadMore ( next ) { ... } function resetLoadMore ( loadList , curr…" at bounding box center [723, 359] width 973 height 540
click at [308, 241] on div "function initLoadMore ( next ) { ... } function resetLoadMore ( loadList , curr…" at bounding box center [723, 359] width 973 height 540
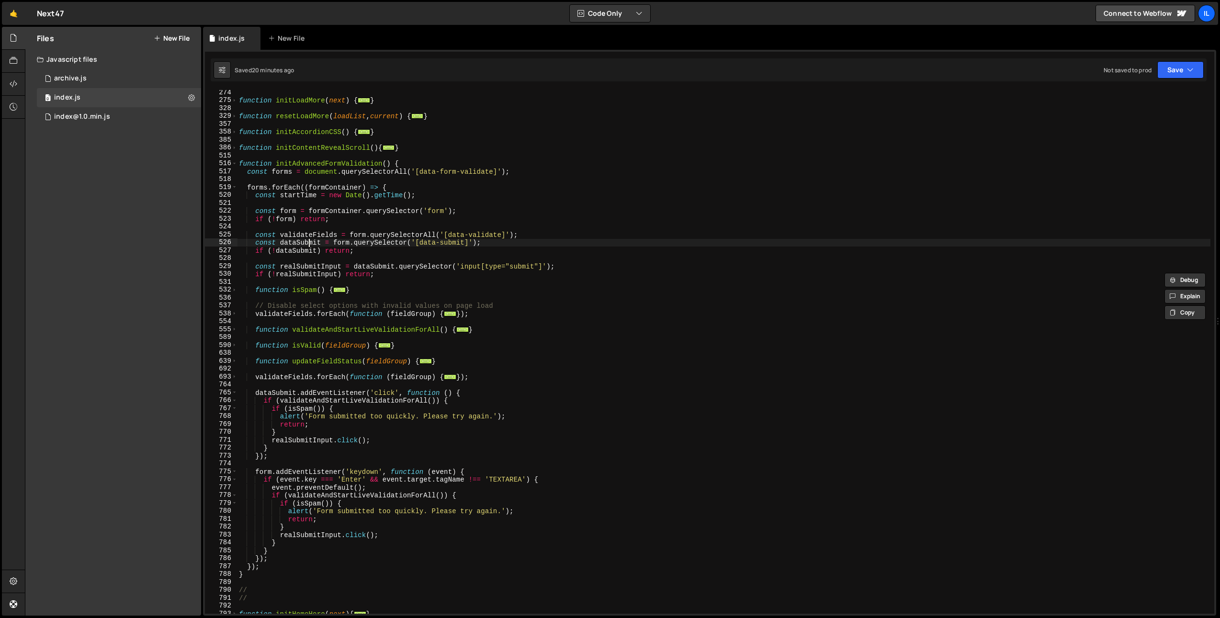
type textarea "const dataSubmit = form.querySelector('[data-submit]');"
click at [308, 241] on div "function initLoadMore ( next ) { ... } function resetLoadMore ( loadList , curr…" at bounding box center [723, 359] width 973 height 540
click at [333, 337] on div "function initLoadMore ( next ) { ... } function resetLoadMore ( loadList , curr…" at bounding box center [723, 359] width 973 height 540
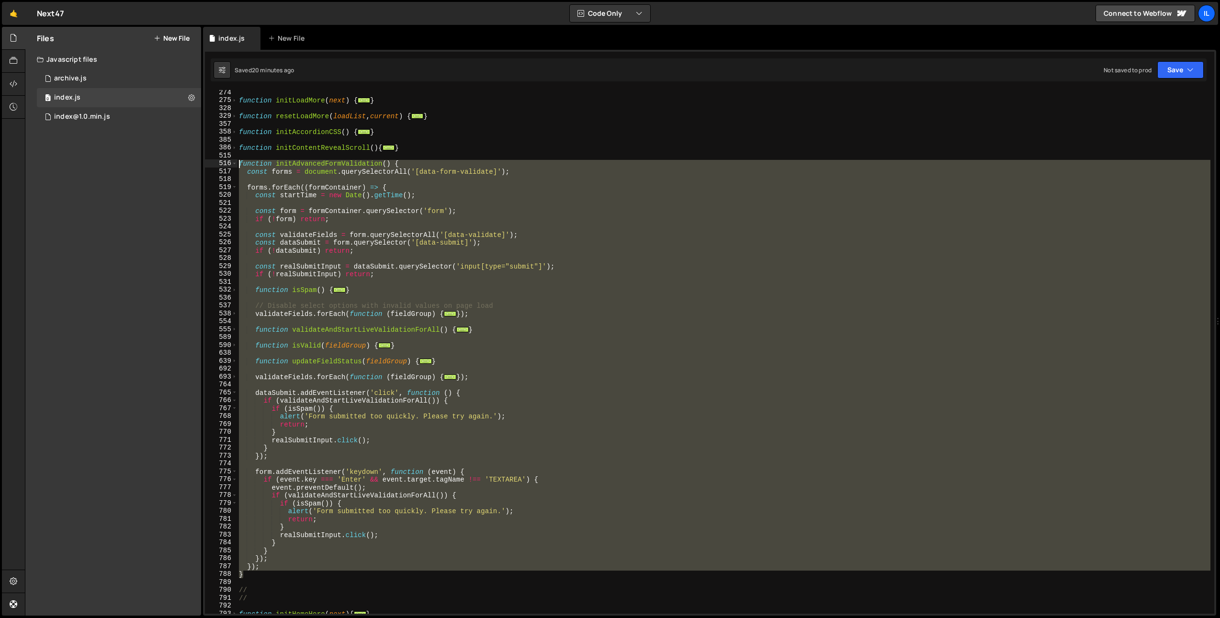
drag, startPoint x: 249, startPoint y: 576, endPoint x: 198, endPoint y: 163, distance: 416.8
click at [198, 163] on div "Files New File Javascript files 0 archive.js 0 0 index.js 0 0 index@1.0.min.js 0" at bounding box center [622, 321] width 1195 height 589
click at [331, 489] on div "function initLoadMore ( next ) { ... } function resetLoadMore ( loadList , curr…" at bounding box center [723, 352] width 973 height 524
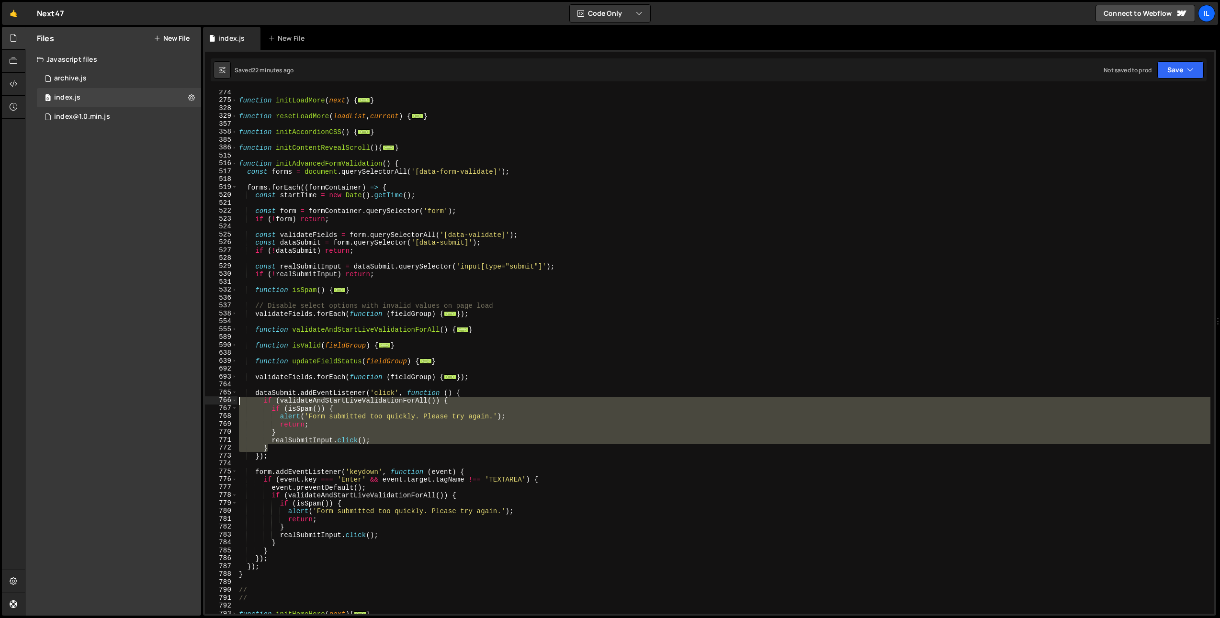
drag, startPoint x: 279, startPoint y: 448, endPoint x: 218, endPoint y: 398, distance: 78.5
click at [218, 398] on div "event.preventDefault(); 274 275 328 329 357 358 385 386 515 516 517 518 519 520…" at bounding box center [709, 352] width 1009 height 524
paste textarea "[DOMAIN_NAME]();"
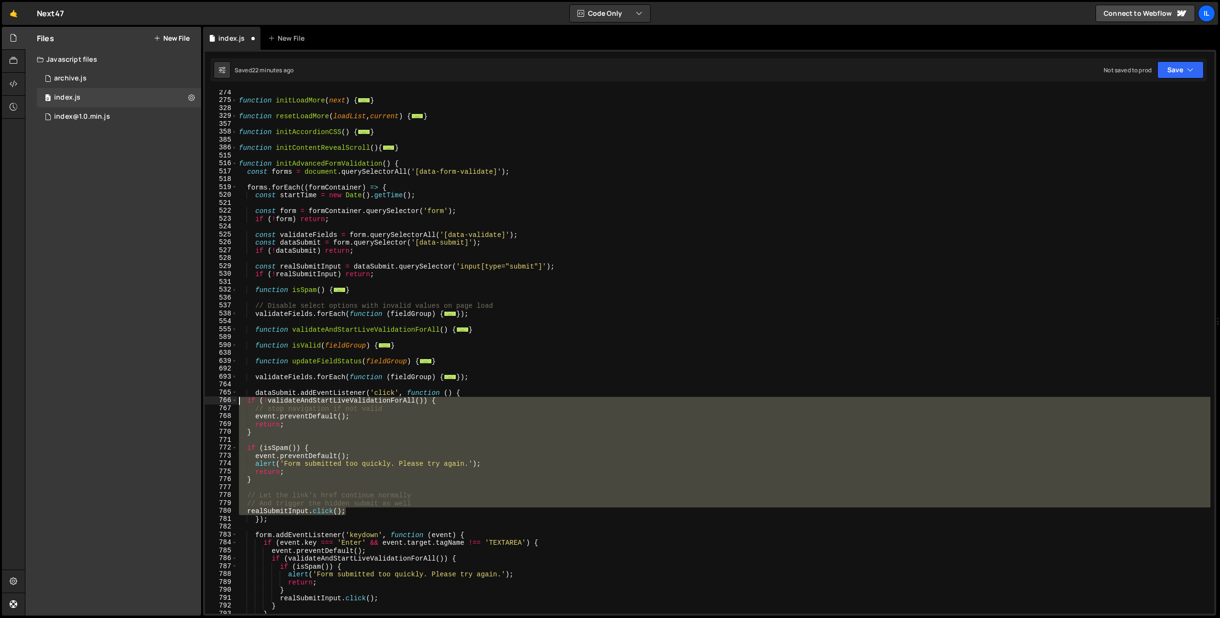
drag, startPoint x: 352, startPoint y: 508, endPoint x: 211, endPoint y: 403, distance: 176.2
click at [211, 403] on div "[DOMAIN_NAME](); 274 275 328 329 357 358 385 386 515 516 517 518 519 520 521 52…" at bounding box center [709, 352] width 1009 height 524
click at [327, 418] on div "function initLoadMore ( next ) { ... } function resetLoadMore ( loadList , curr…" at bounding box center [723, 352] width 973 height 524
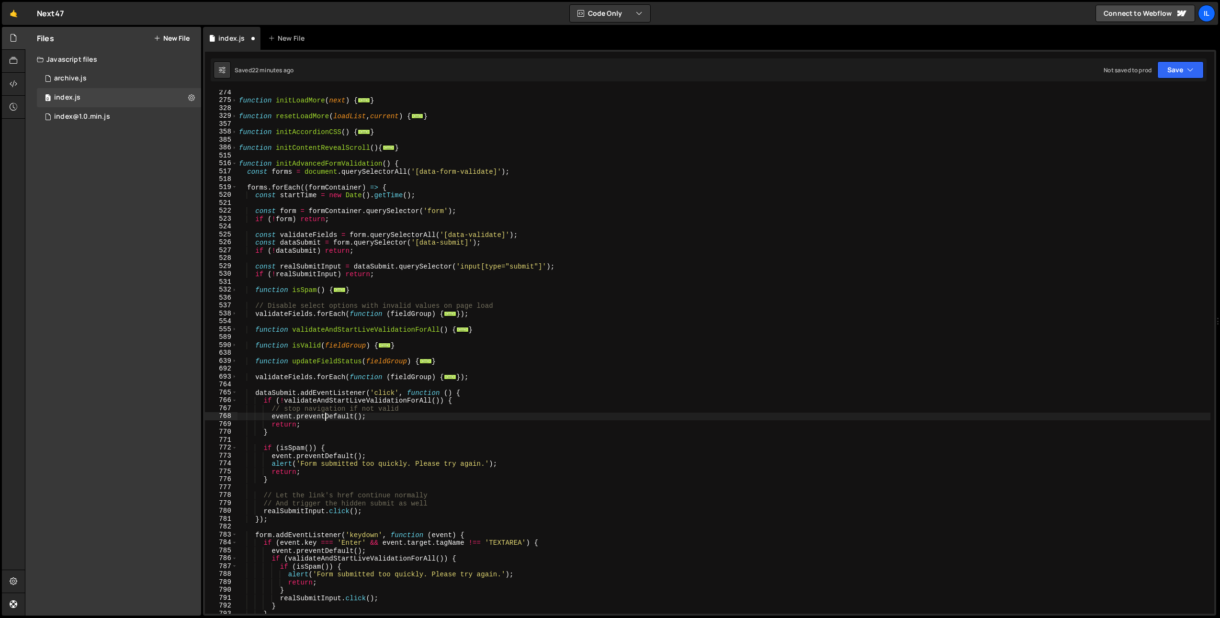
click at [324, 412] on div "function initLoadMore ( next ) { ... } function resetLoadMore ( loadList , curr…" at bounding box center [723, 359] width 973 height 540
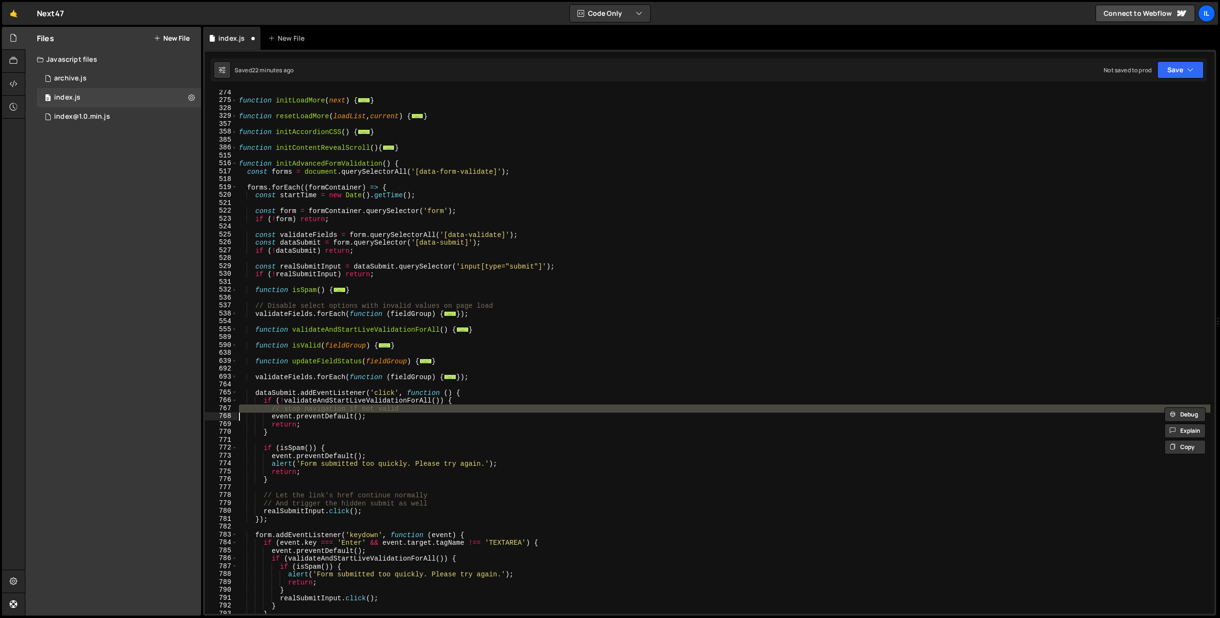
click at [324, 412] on div "function initLoadMore ( next ) { ... } function resetLoadMore ( loadList , curr…" at bounding box center [723, 359] width 973 height 540
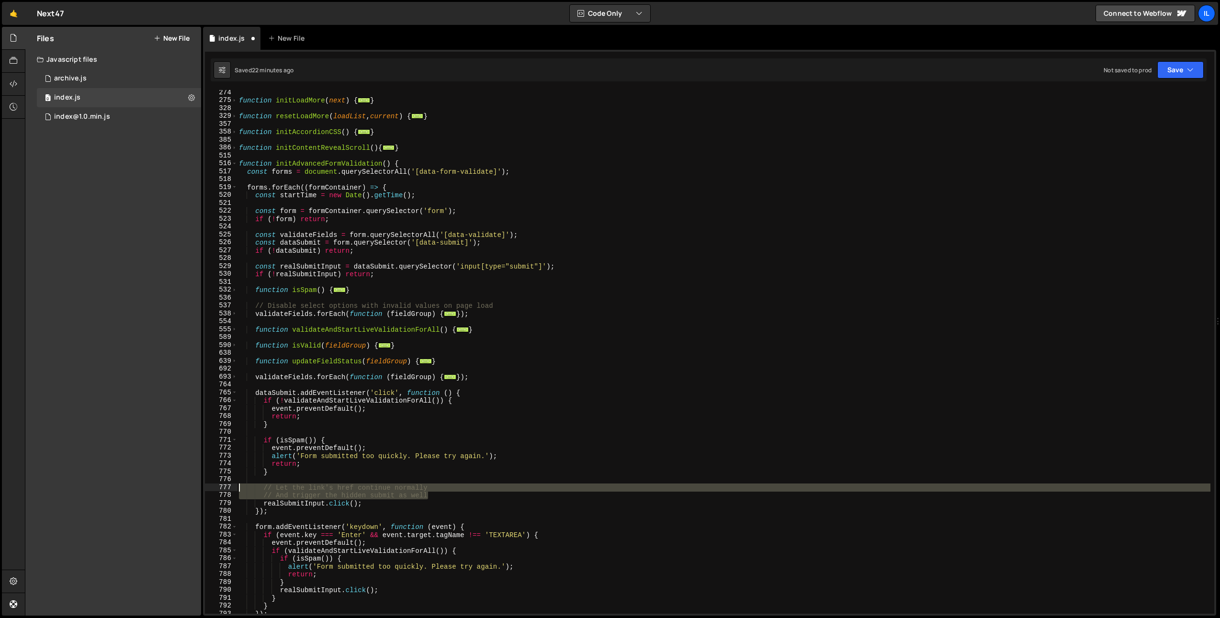
drag, startPoint x: 215, startPoint y: 490, endPoint x: 179, endPoint y: 487, distance: 36.5
click at [179, 487] on div "Files New File Javascript files 0 archive.js 0 0 index.js 0 0 index@1.0.min.js 0" at bounding box center [622, 321] width 1195 height 589
type textarea "// Let the link's href continue normally // And trigger the hidden submit as we…"
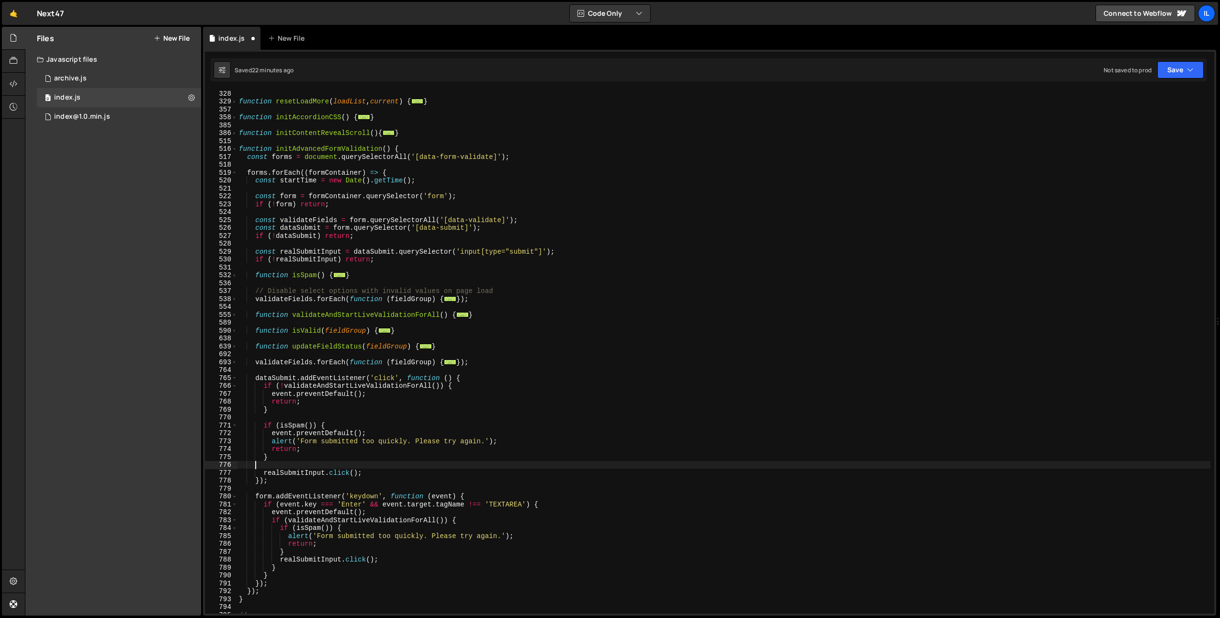
scroll to position [435, 0]
click at [292, 418] on div "function resetLoadMore ( loadList , current ) { ... } function initAccordionCSS…" at bounding box center [723, 360] width 973 height 540
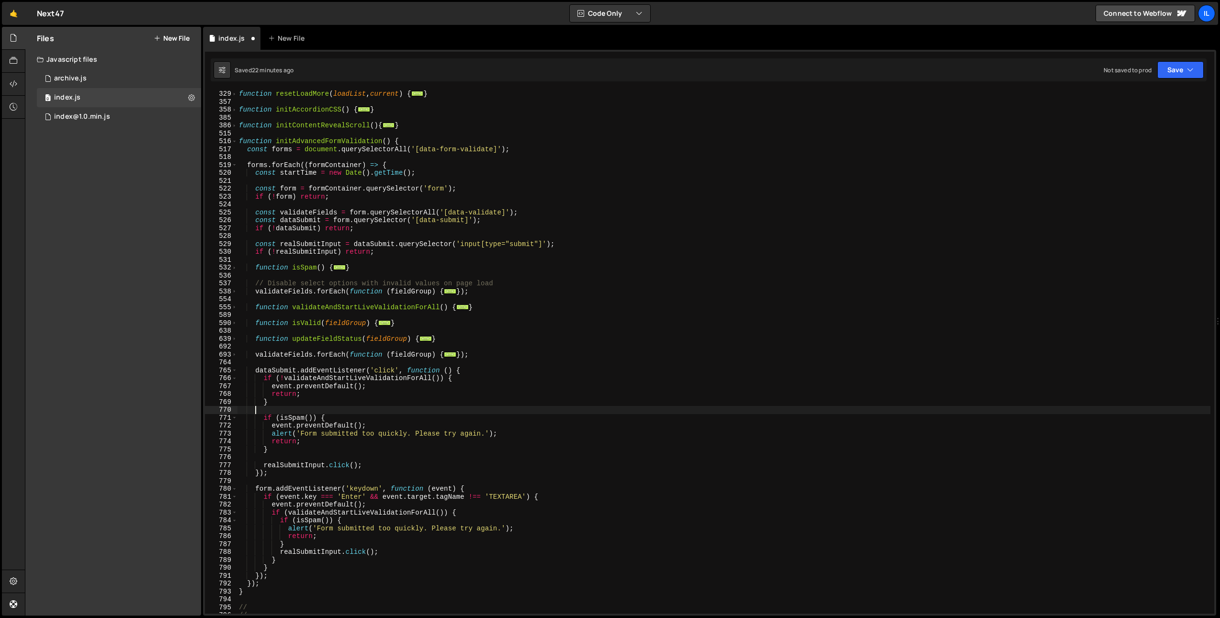
scroll to position [442, 0]
click at [478, 368] on div "function resetLoadMore ( loadList , current ) { ... } function initAccordionCSS…" at bounding box center [723, 360] width 973 height 540
click at [496, 486] on div "function resetLoadMore ( loadList , current ) { ... } function initAccordionCSS…" at bounding box center [723, 360] width 973 height 540
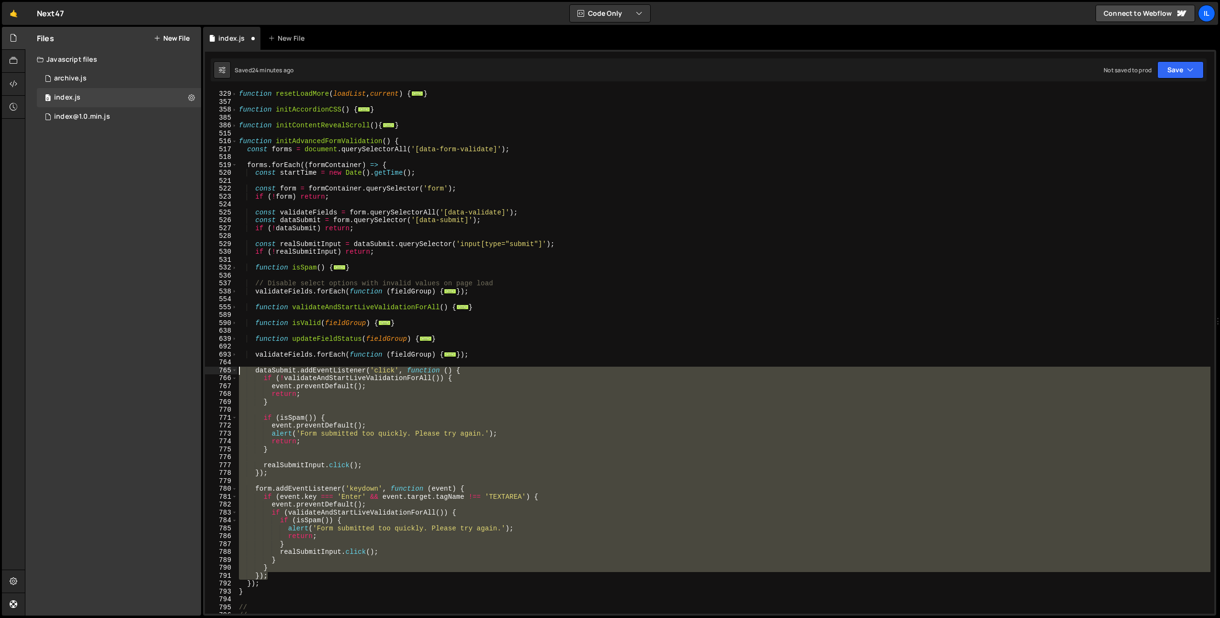
drag, startPoint x: 269, startPoint y: 576, endPoint x: 181, endPoint y: 368, distance: 225.9
click at [181, 368] on div "Files New File Javascript files 0 archive.js 0 0 index.js 0 0 index@1.0.min.js 0" at bounding box center [622, 321] width 1195 height 589
paste textarea "})"
type textarea "})"
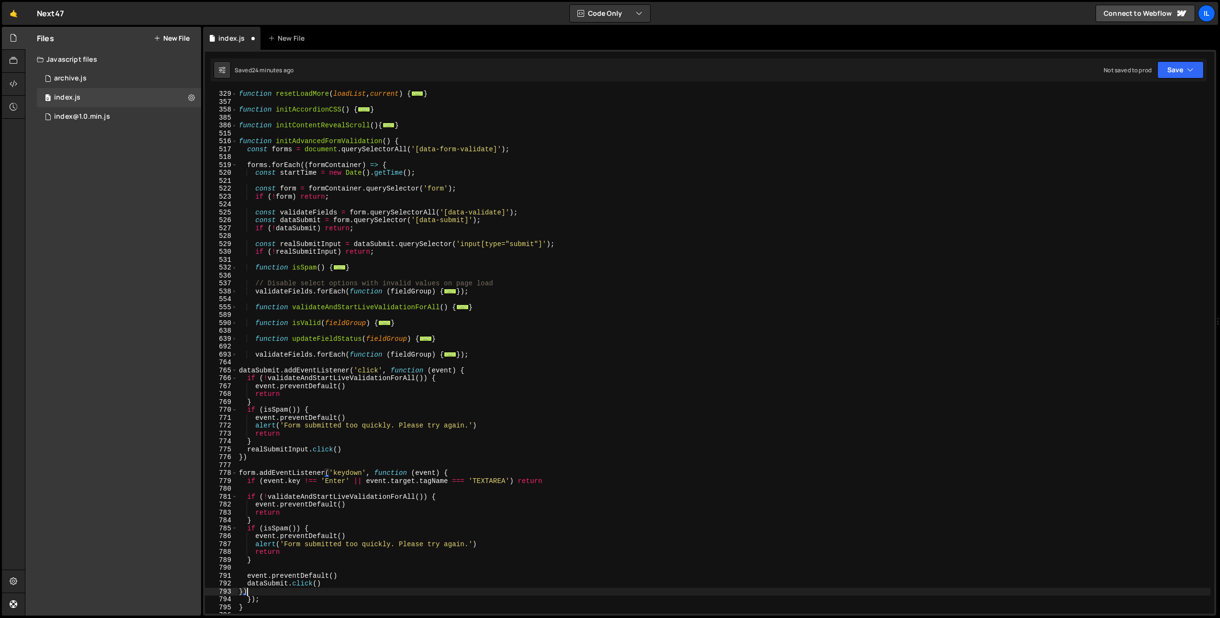
scroll to position [453, 0]
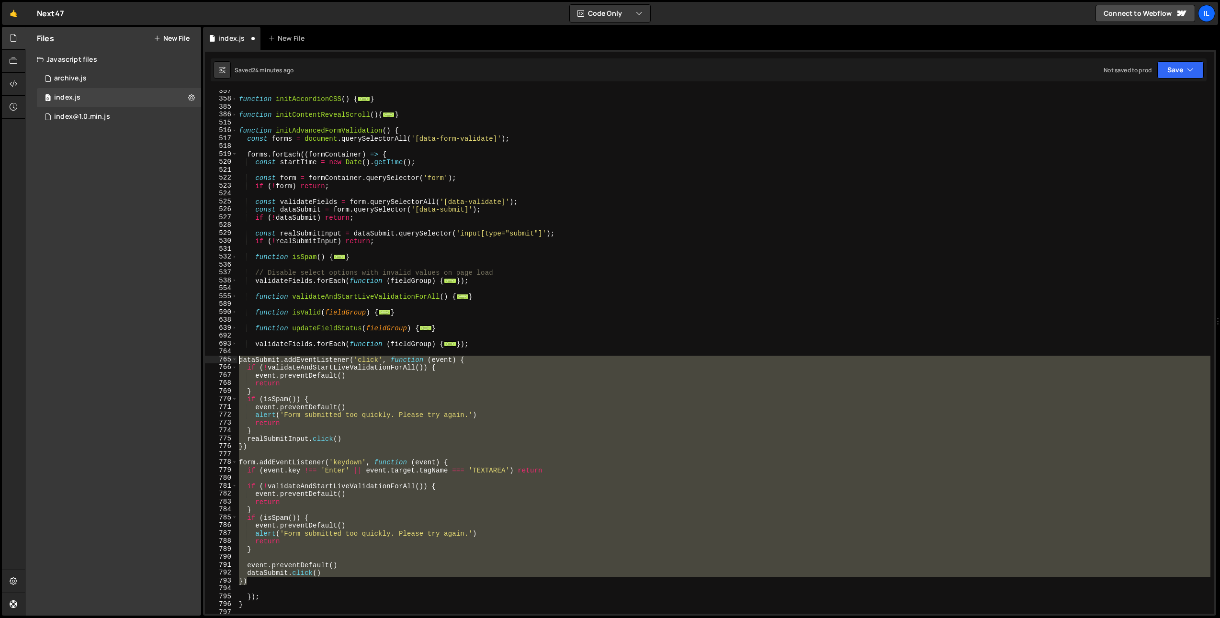
drag, startPoint x: 252, startPoint y: 578, endPoint x: 214, endPoint y: 360, distance: 221.3
click at [214, 360] on div "357 358 385 386 515 516 517 518 519 520 521 522 523 524 525 526 527 528 529 530…" at bounding box center [709, 352] width 1009 height 524
click at [332, 399] on div "function initAccordionCSS ( ) { ... } function initContentRevealScroll ( ) { ..…" at bounding box center [723, 352] width 973 height 524
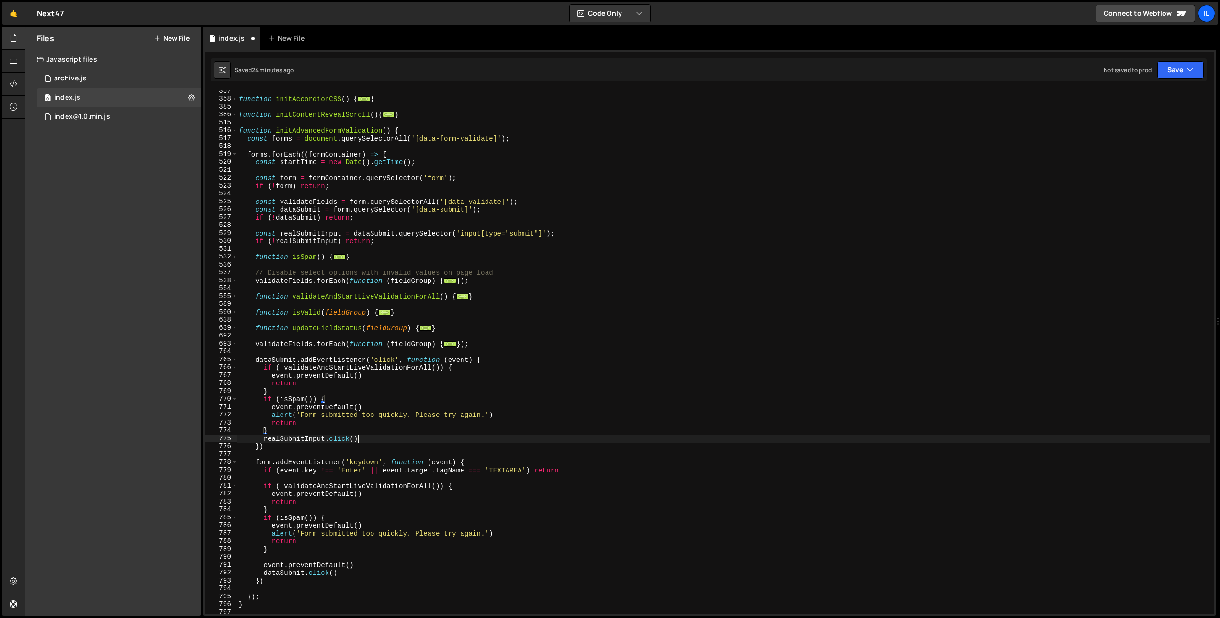
click at [360, 441] on div "function initAccordionCSS ( ) { ... } function initContentRevealScroll ( ) { ..…" at bounding box center [723, 357] width 973 height 540
click at [313, 435] on div "function initAccordionCSS ( ) { ... } function initContentRevealScroll ( ) { ..…" at bounding box center [723, 357] width 973 height 540
click at [401, 435] on div "function initAccordionCSS ( ) { ... } function initContentRevealScroll ( ) { ..…" at bounding box center [723, 357] width 973 height 540
drag, startPoint x: 366, startPoint y: 328, endPoint x: 367, endPoint y: 324, distance: 5.0
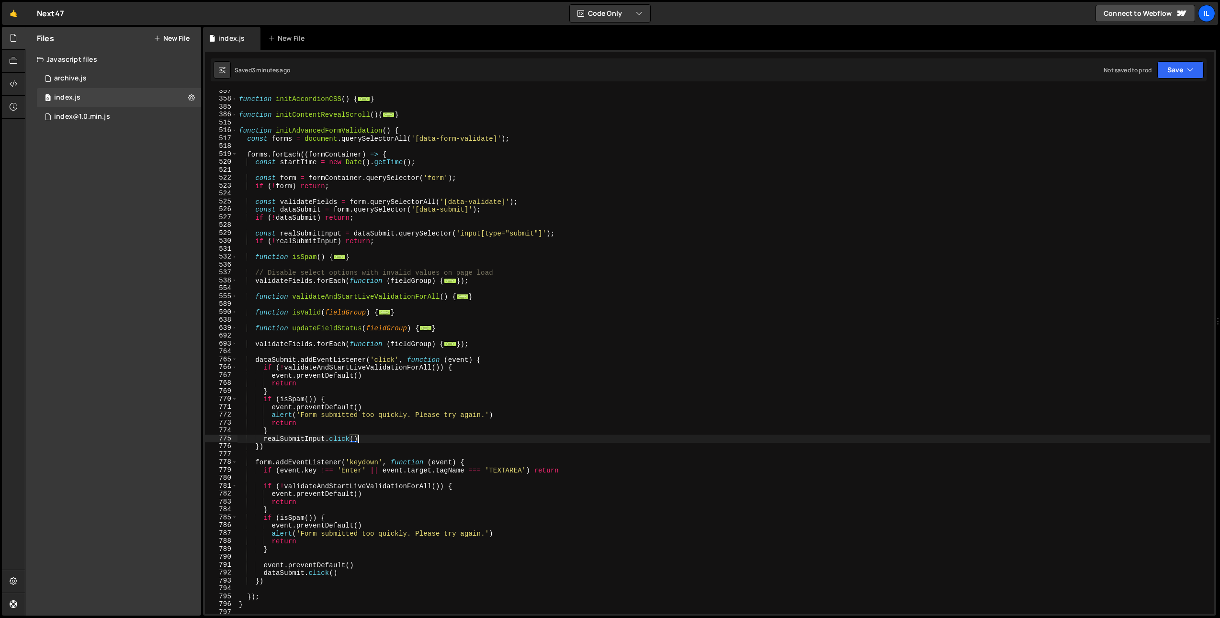
click at [366, 327] on div "function initAccordionCSS ( ) { ... } function initContentRevealScroll ( ) { ..…" at bounding box center [723, 357] width 973 height 540
click at [234, 131] on span at bounding box center [234, 130] width 5 height 8
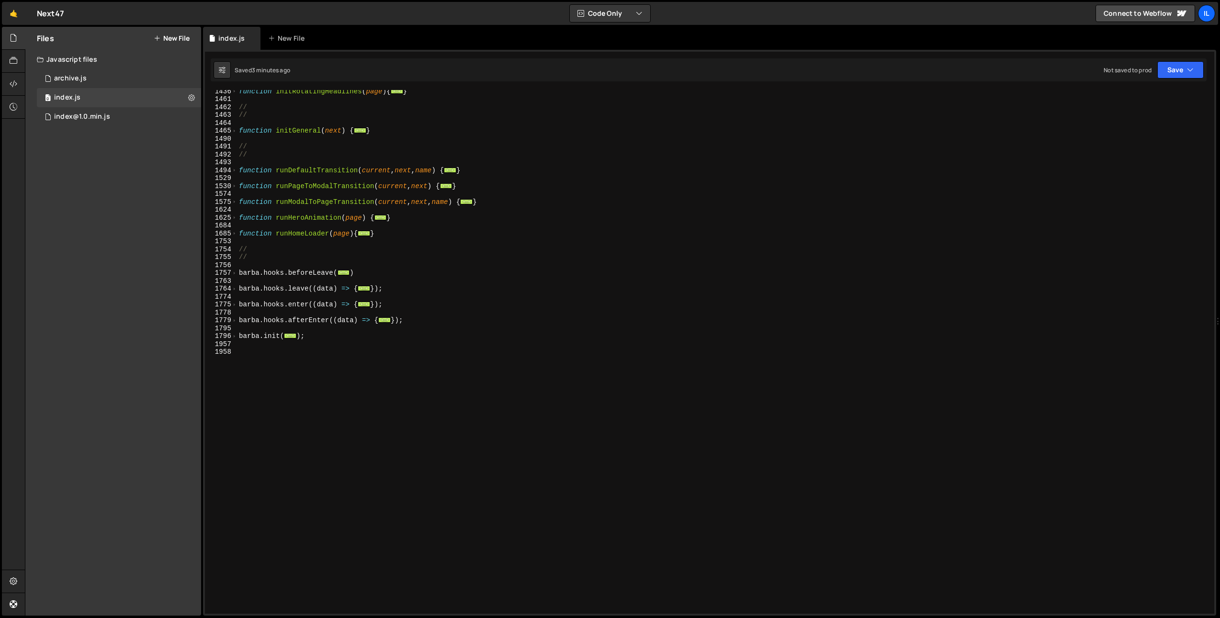
scroll to position [706, 0]
click at [234, 339] on span at bounding box center [234, 336] width 5 height 8
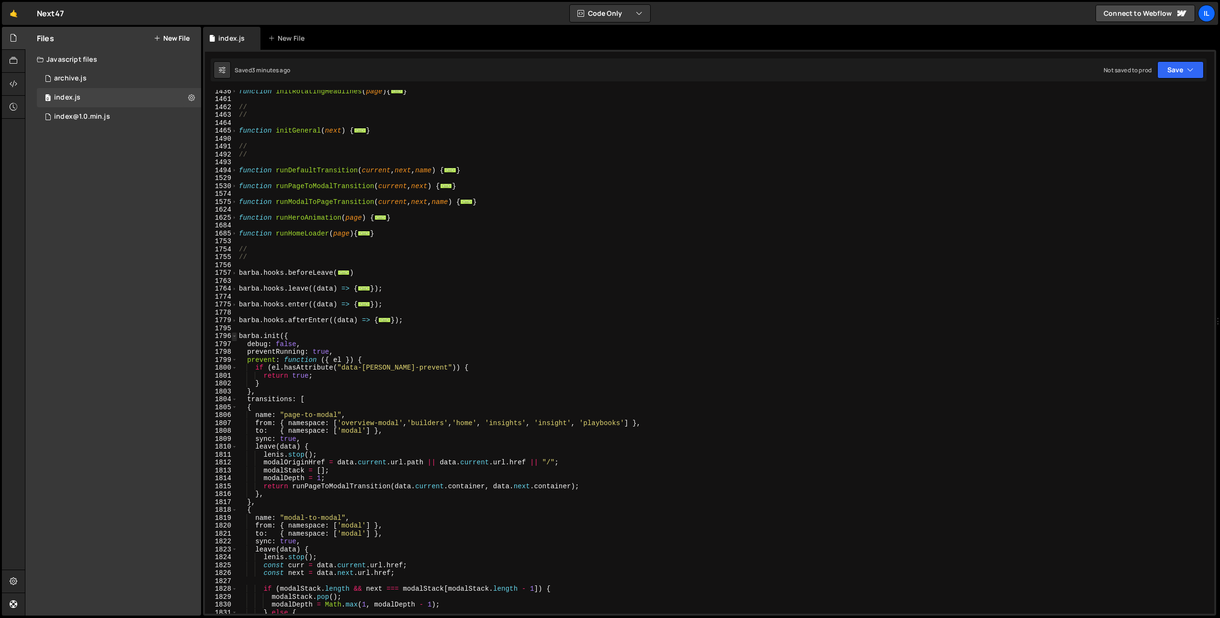
click at [235, 338] on span at bounding box center [234, 336] width 5 height 8
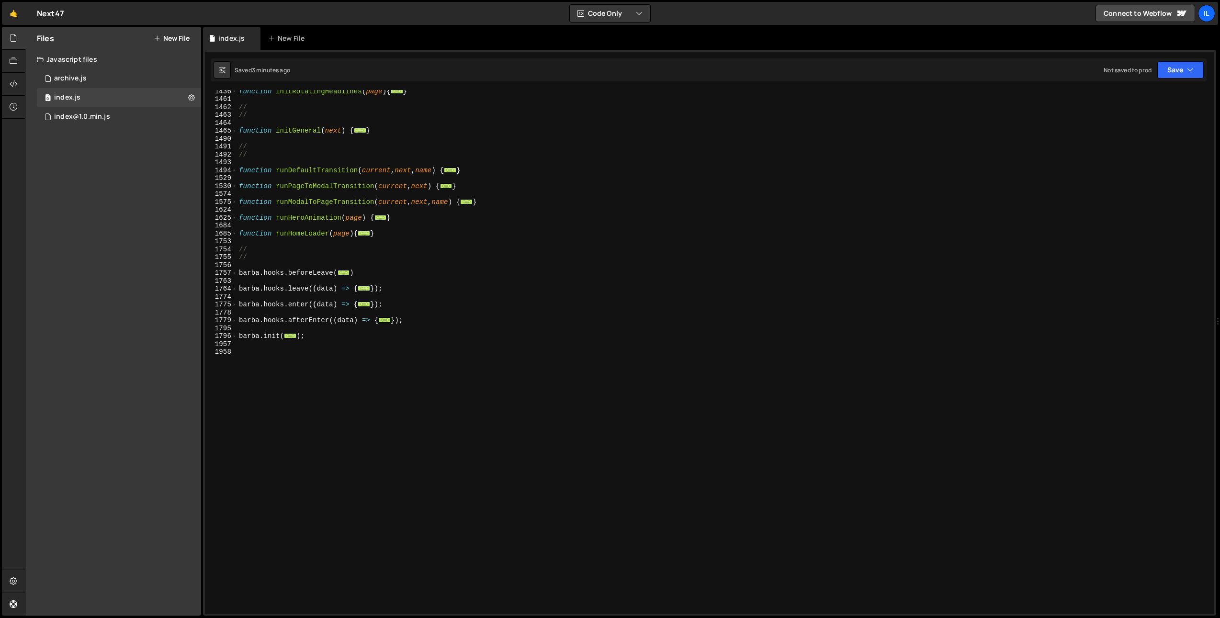
click at [320, 337] on div "function initRotatingHeadlines ( page ) { ... } // // function initGeneral ( ne…" at bounding box center [723, 357] width 973 height 540
type textarea "});"
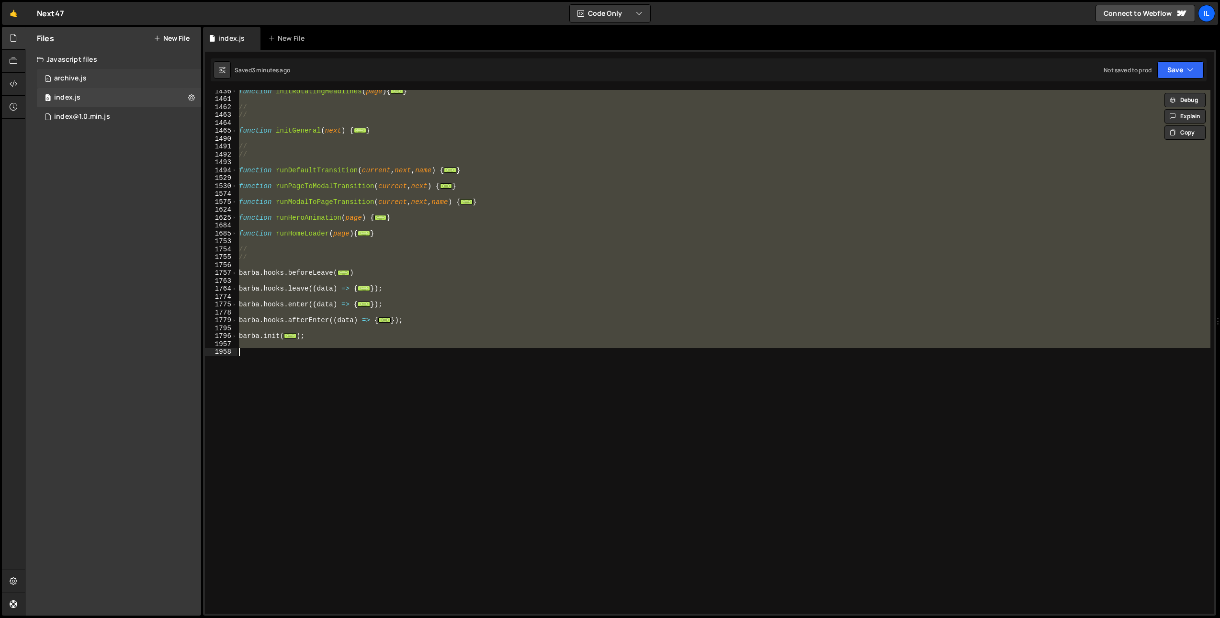
drag, startPoint x: 124, startPoint y: 138, endPoint x: 142, endPoint y: 81, distance: 60.3
click at [124, 138] on div "Files New File Javascript files 0 archive.js 0 0 index.js 0 0 index@1.0.min.js …" at bounding box center [113, 321] width 176 height 589
click at [167, 35] on button "New File" at bounding box center [172, 38] width 36 height 8
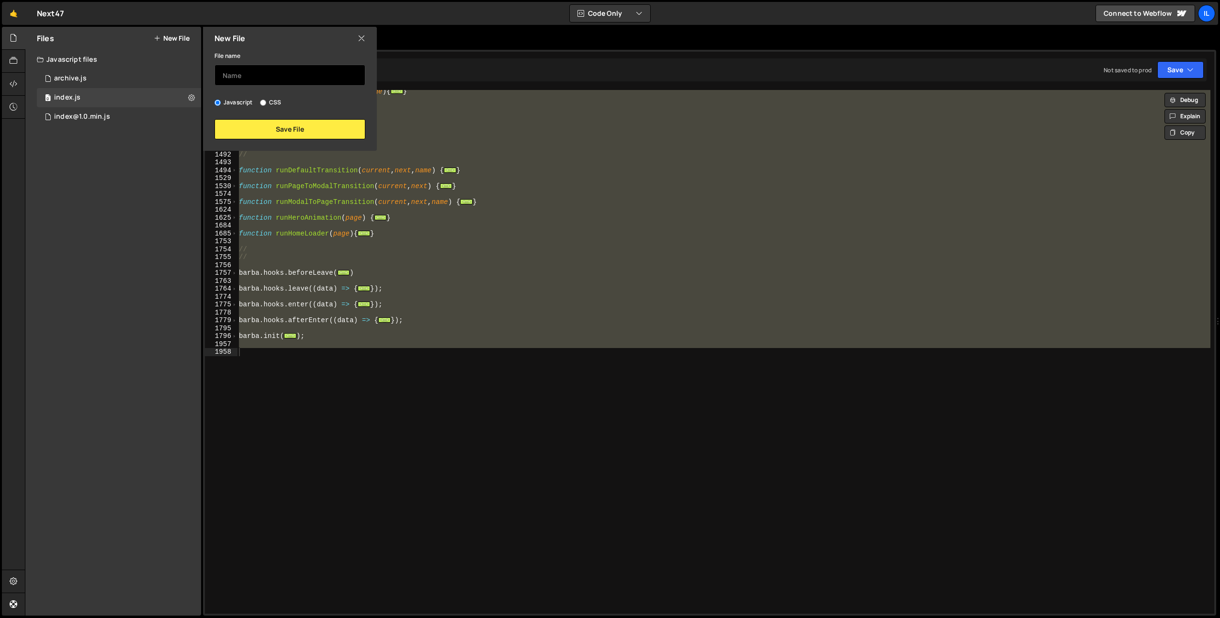
click at [244, 79] on input "text" at bounding box center [289, 75] width 151 height 21
type input "[EMAIL_ADDRESS]"
click at [277, 129] on button "Save File" at bounding box center [289, 129] width 151 height 20
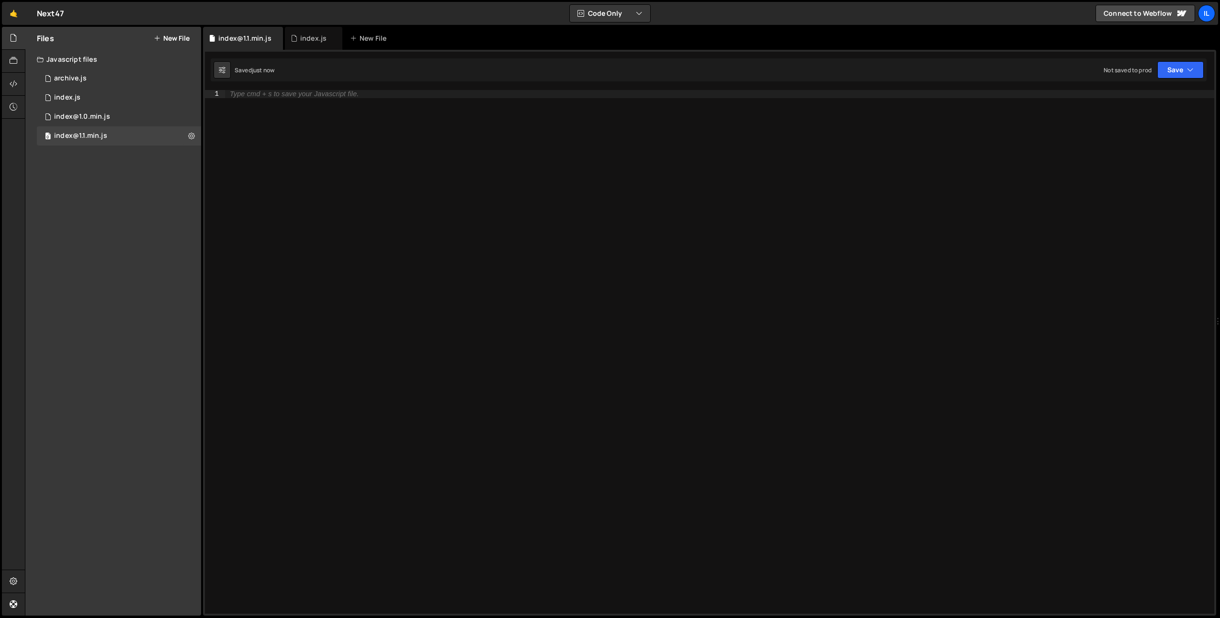
click at [261, 142] on div "Type cmd + s to save your Javascript file." at bounding box center [719, 360] width 989 height 540
paste textarea
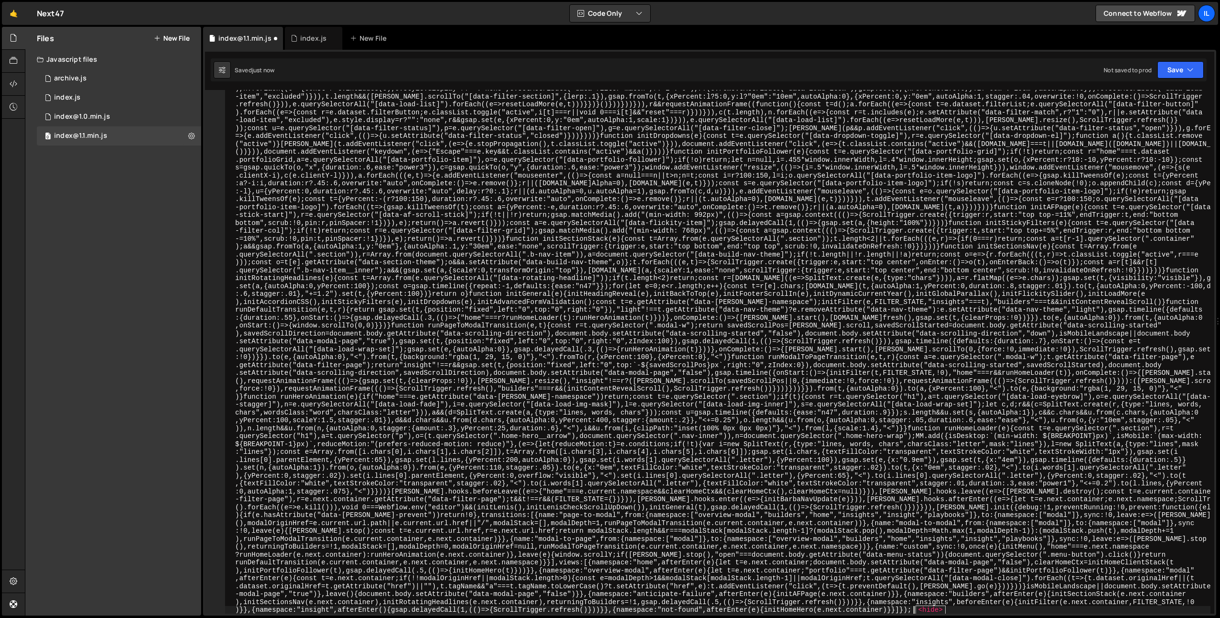
scroll to position [621, 0]
click at [1188, 71] on icon "button" at bounding box center [1190, 70] width 7 height 10
click at [1137, 135] on div "Not saved to prod" at bounding box center [1148, 134] width 100 height 11
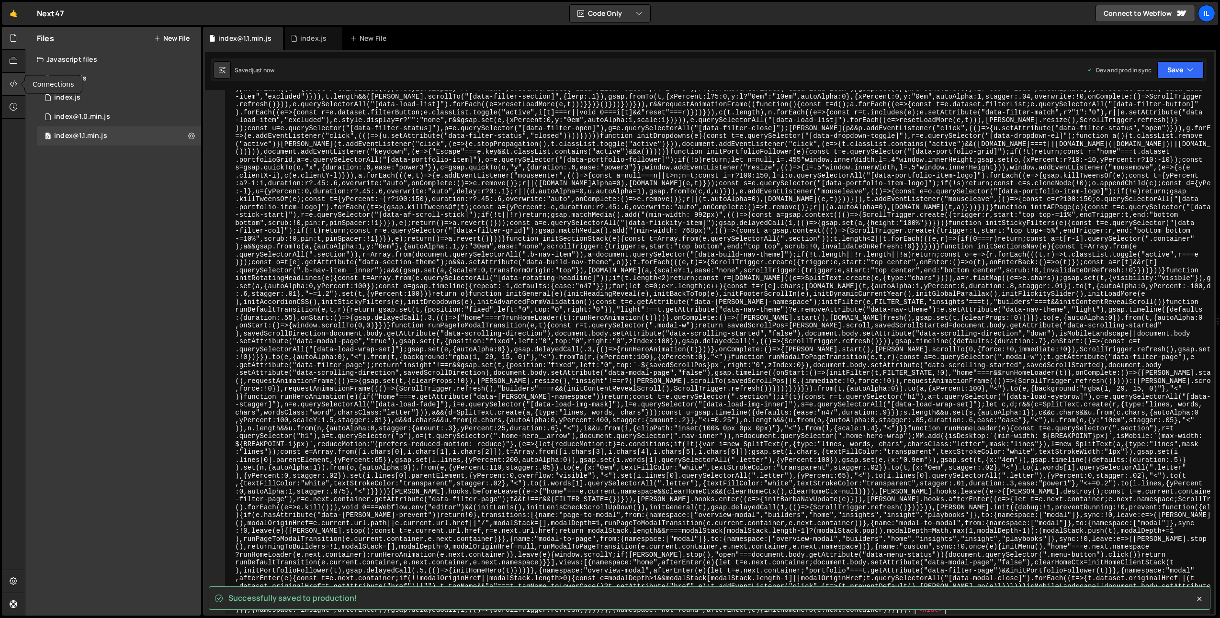
click at [15, 81] on icon at bounding box center [14, 84] width 8 height 11
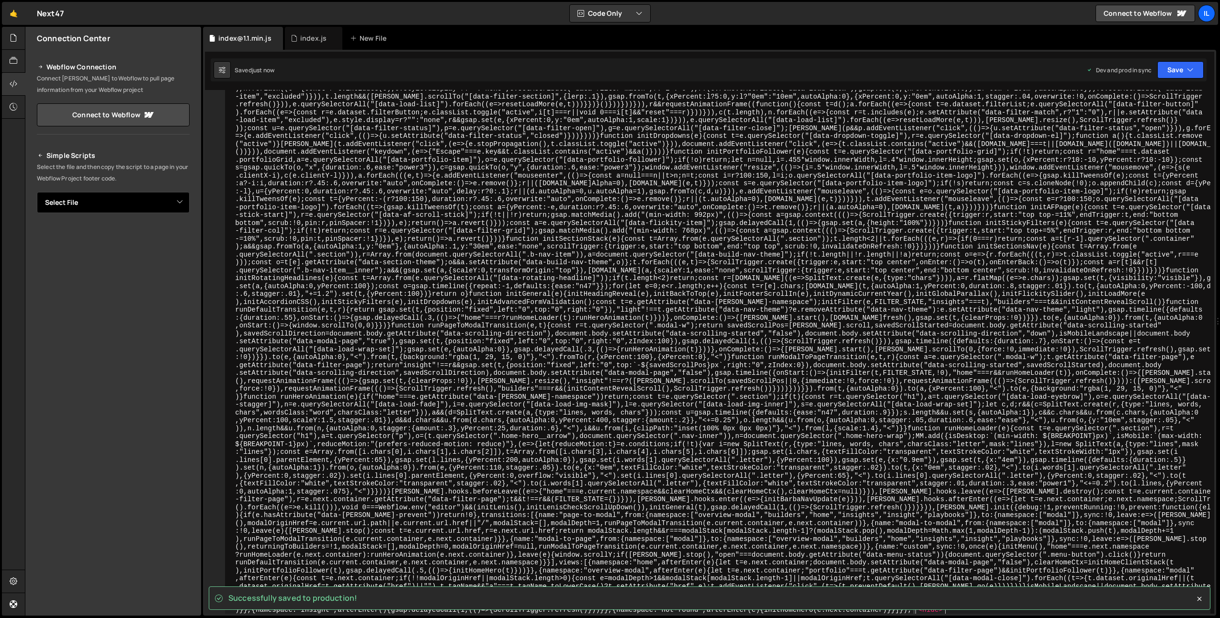
click at [93, 207] on select "Select File archive.js index.js index@1.0.min.js index@1.1.min.js" at bounding box center [113, 202] width 153 height 21
select select "45571"
click at [37, 192] on select "Select File archive.js index.js index@1.0.min.js index@1.1.min.js" at bounding box center [113, 202] width 153 height 21
drag, startPoint x: 179, startPoint y: 239, endPoint x: 179, endPoint y: 246, distance: 6.7
click at [179, 239] on button "Button group with nested dropdown" at bounding box center [182, 235] width 13 height 20
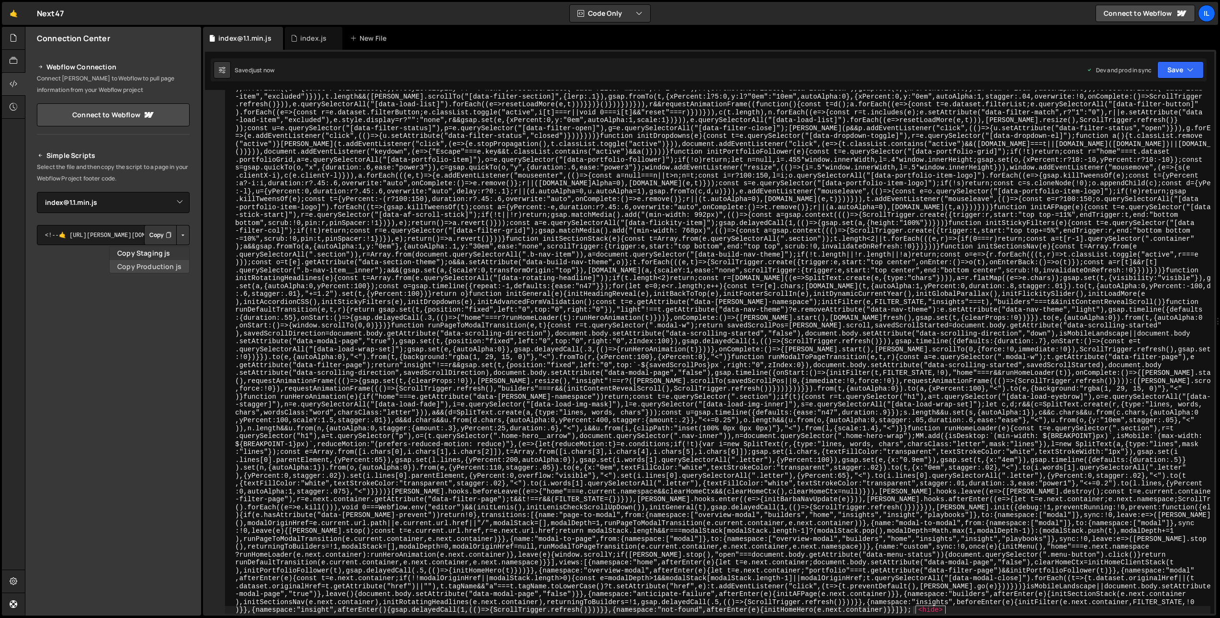
click at [166, 266] on link "Copy Production js" at bounding box center [149, 266] width 79 height 13
